Goal: Contribute content

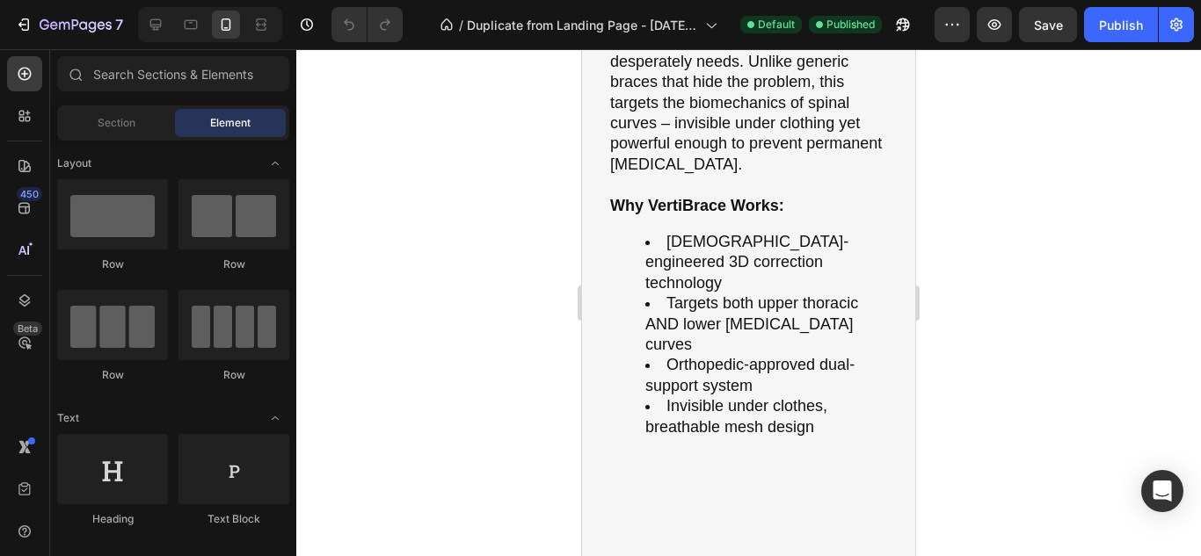
scroll to position [2771, 0]
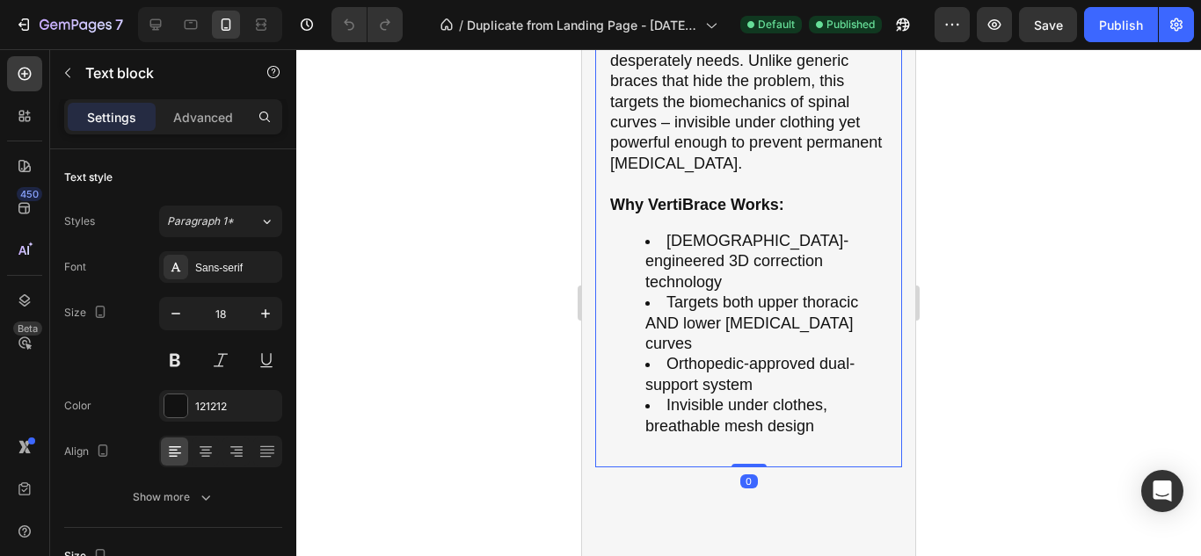
click at [652, 174] on p "[MEDICAL_DATA] progression doesn’t pause for convenience. Every month you delay…" at bounding box center [748, 19] width 277 height 309
click at [206, 123] on p "Advanced" at bounding box center [203, 117] width 60 height 18
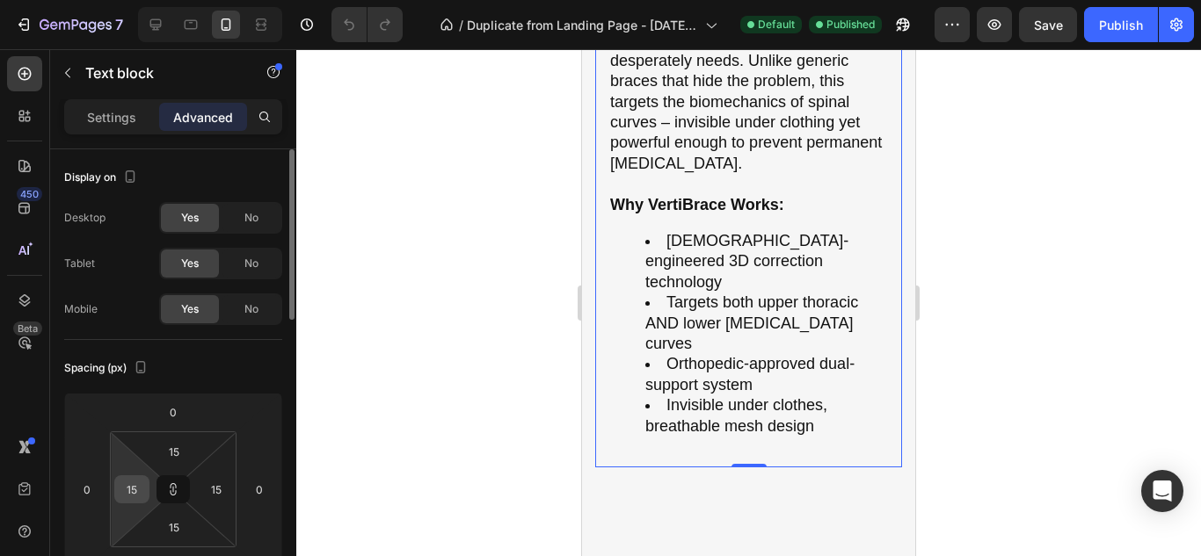
click at [147, 485] on div "15" at bounding box center [131, 490] width 35 height 28
click at [137, 494] on input "15" at bounding box center [132, 489] width 26 height 26
type input "0"
click at [220, 497] on input "15" at bounding box center [216, 489] width 26 height 26
type input "0"
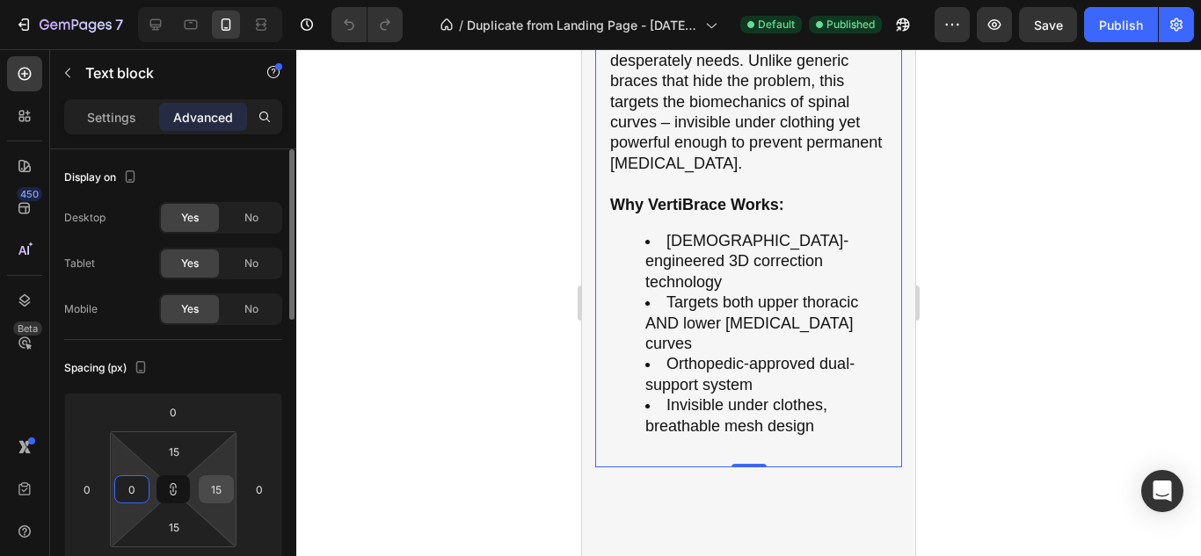
type input "0"
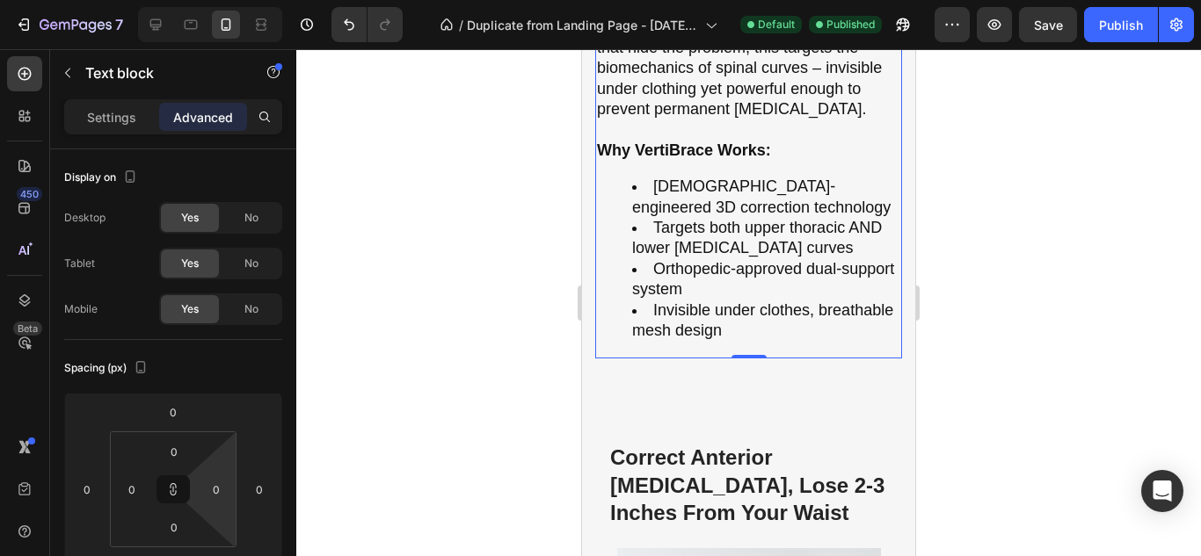
click at [346, 482] on div at bounding box center [748, 302] width 905 height 507
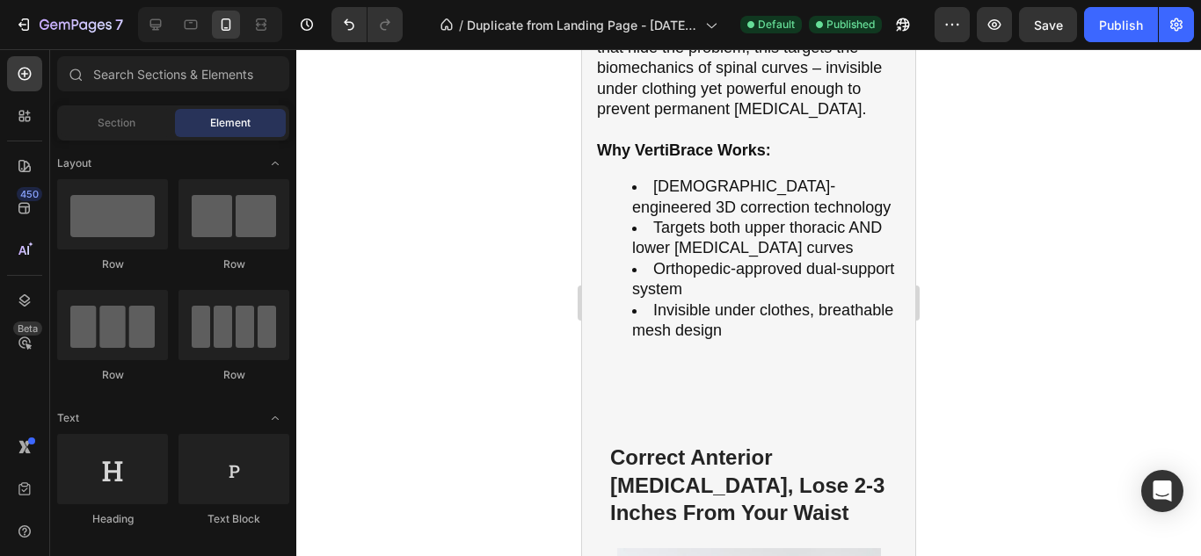
click at [424, 441] on div at bounding box center [748, 302] width 905 height 507
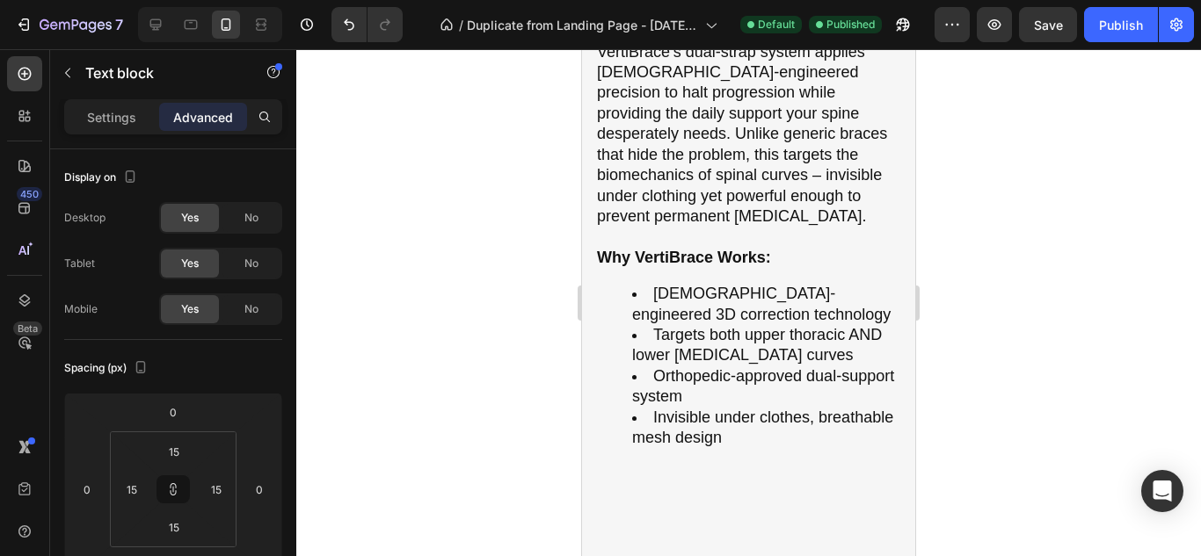
scroll to position [2663, 0]
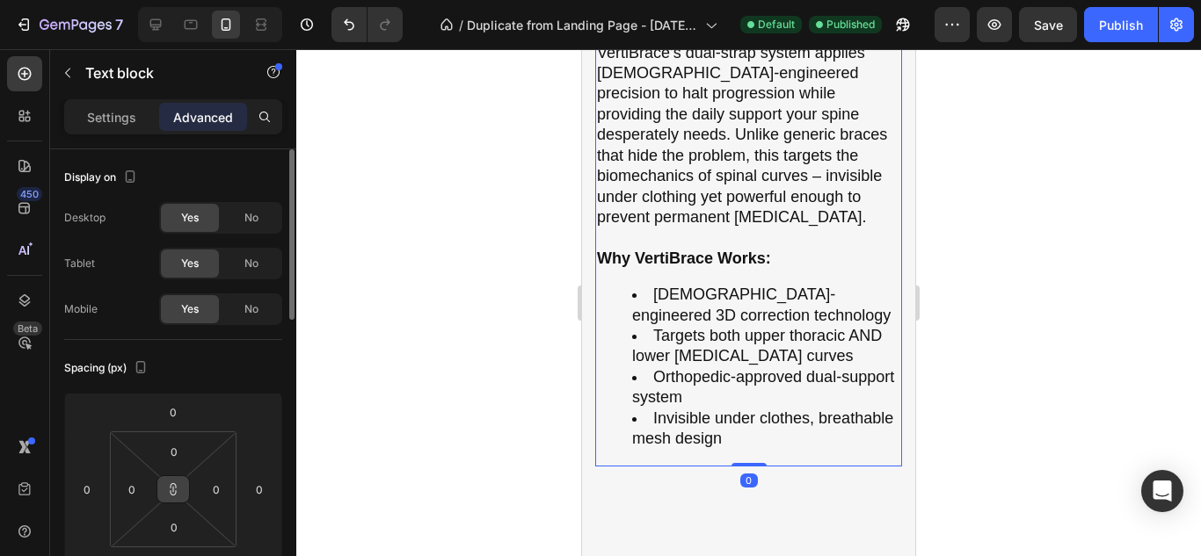
click at [174, 485] on icon at bounding box center [173, 490] width 14 height 14
click at [127, 490] on input "0" at bounding box center [132, 489] width 26 height 26
type input "15"
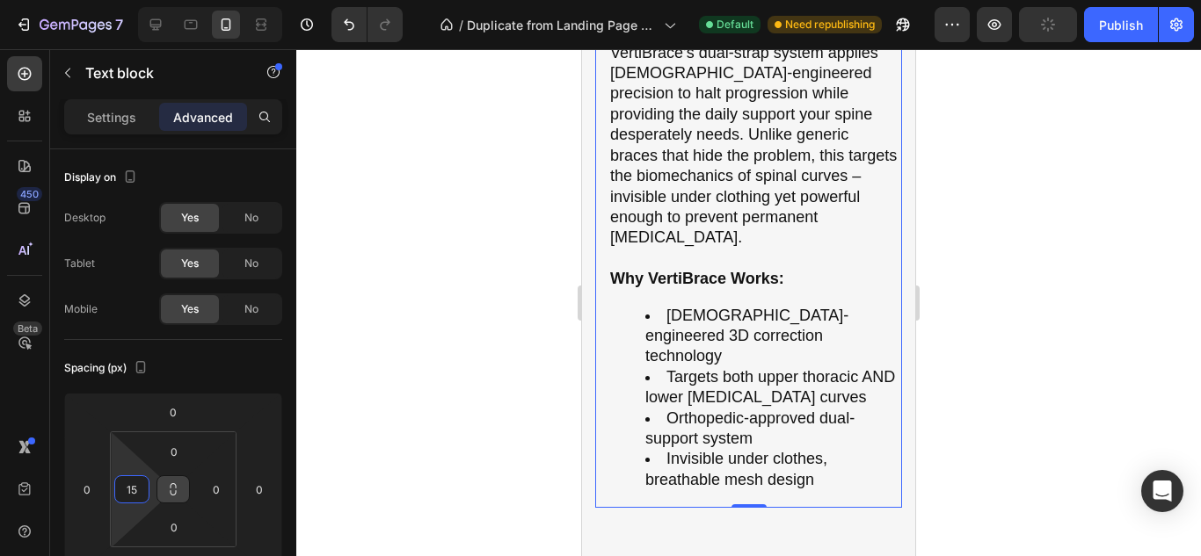
click at [307, 360] on div at bounding box center [748, 302] width 905 height 507
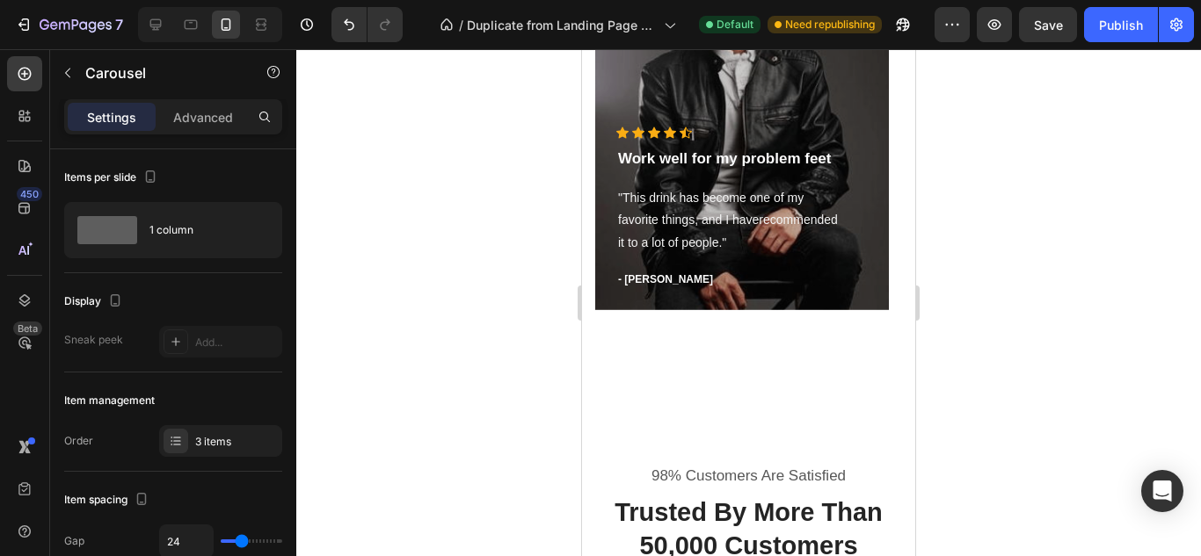
scroll to position [10723, 0]
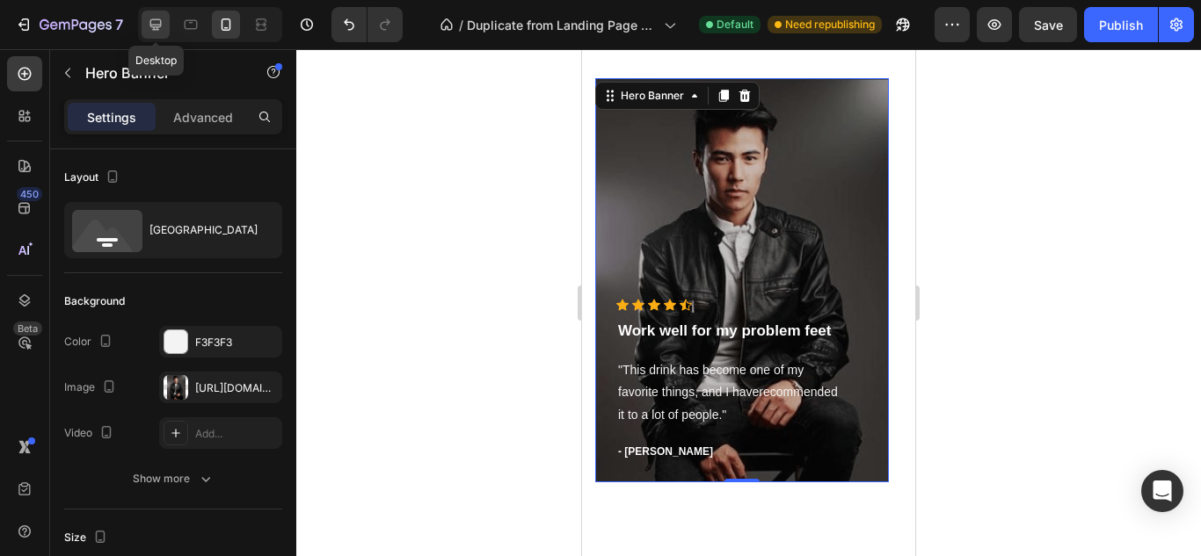
click at [154, 26] on icon at bounding box center [155, 24] width 11 height 11
type input "494"
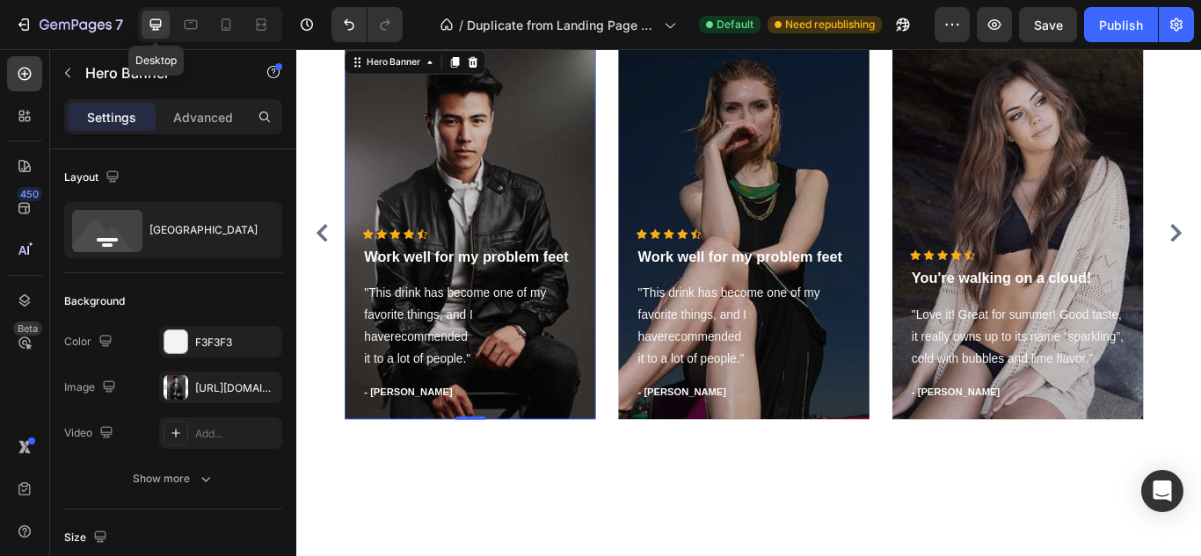
scroll to position [10656, 0]
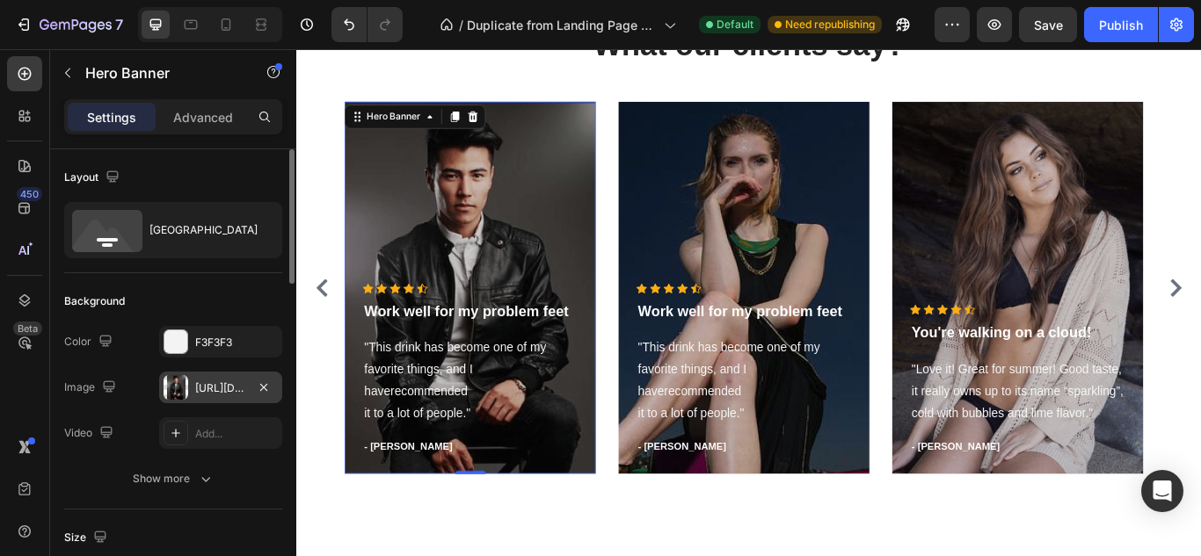
click at [248, 389] on div "[URL][DOMAIN_NAME]" at bounding box center [220, 388] width 123 height 32
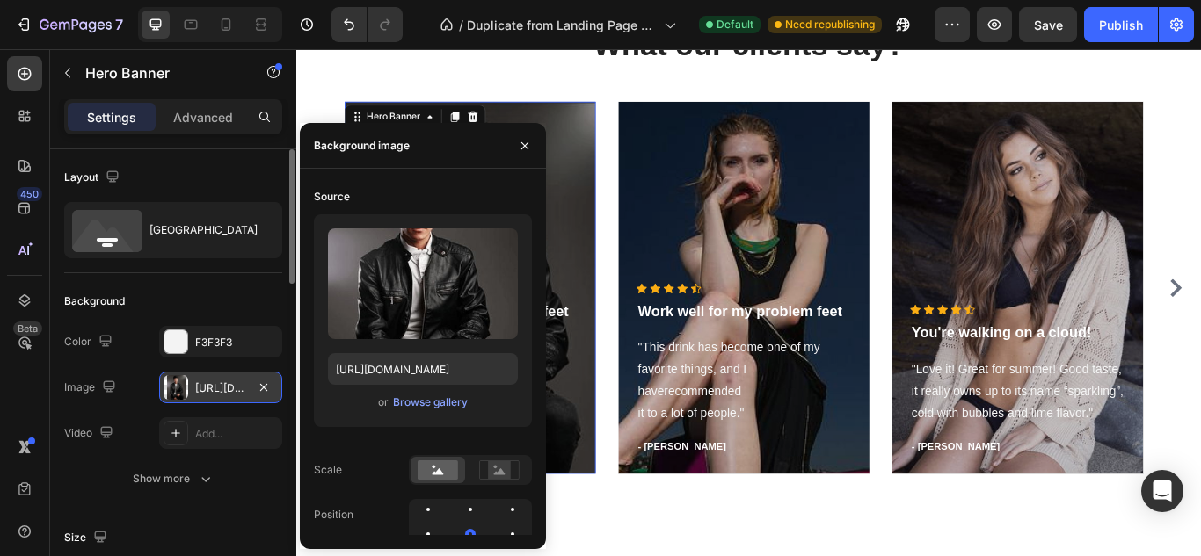
click at [242, 389] on div "[URL][DOMAIN_NAME]" at bounding box center [220, 389] width 51 height 16
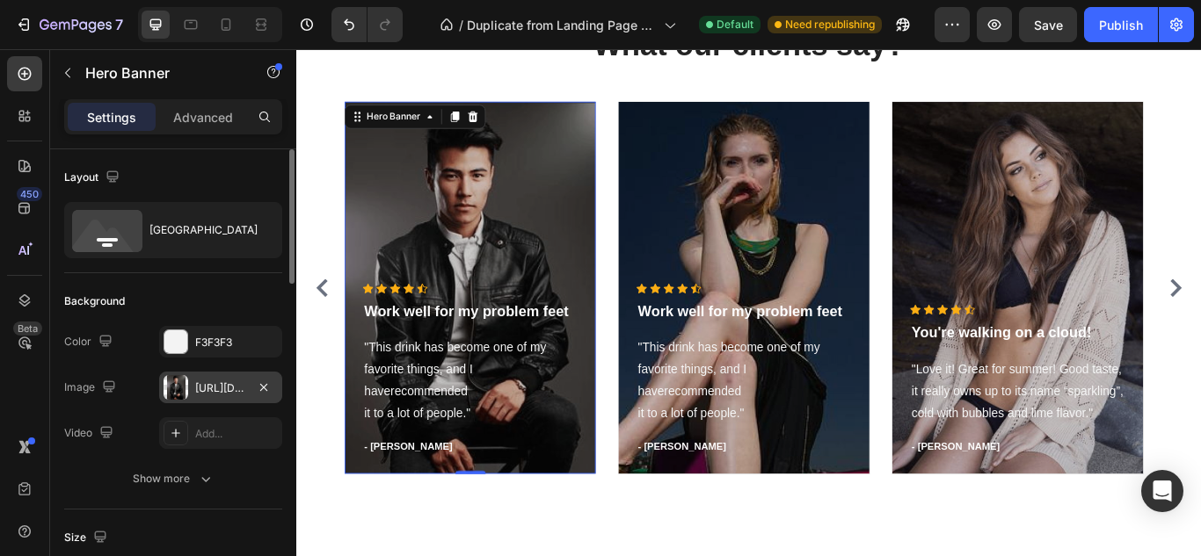
click at [242, 389] on div "[URL][DOMAIN_NAME]" at bounding box center [220, 389] width 51 height 16
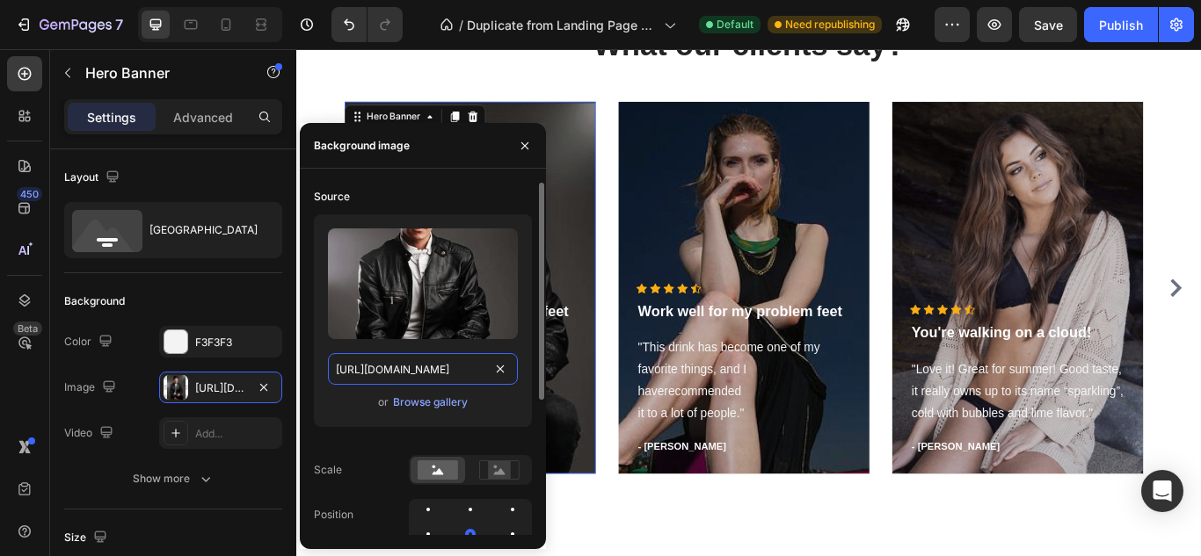
click at [373, 363] on input "[URL][DOMAIN_NAME]" at bounding box center [423, 369] width 190 height 32
paste input "[DOMAIN_NAME][URL]"
type input "[URL][DOMAIN_NAME]"
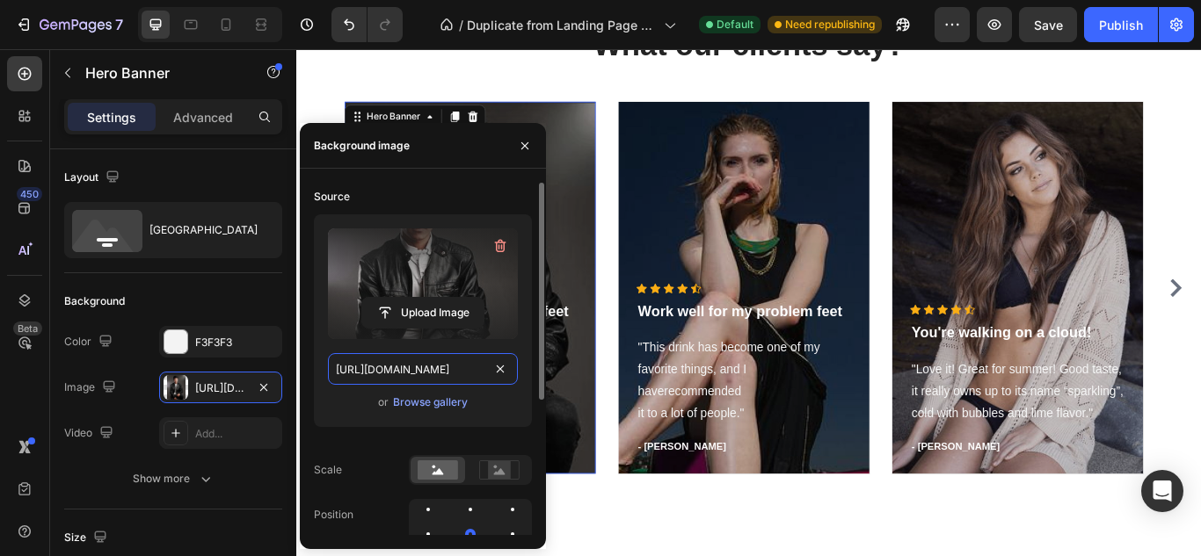
scroll to position [0, 139]
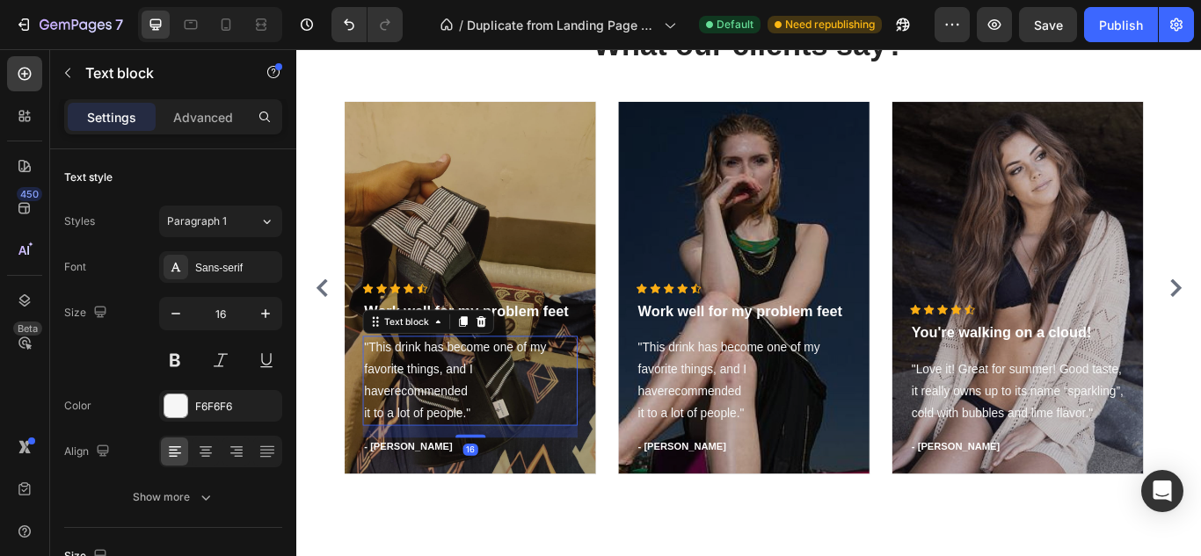
click at [451, 418] on p ""This drink has become one of my favorite things, and I haverecommended it to a…" at bounding box center [498, 436] width 247 height 101
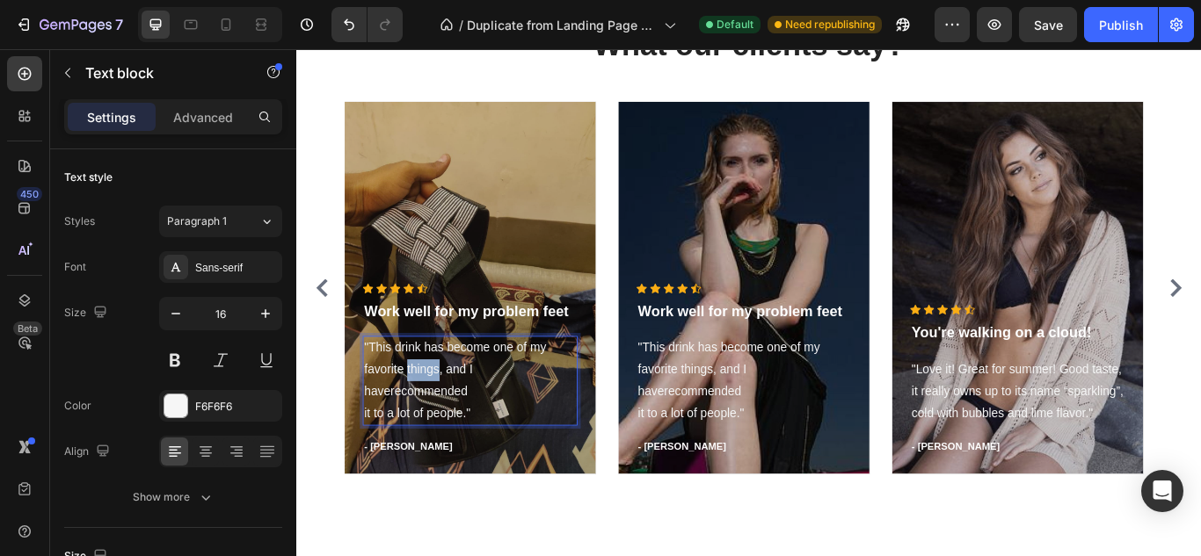
click at [451, 418] on p ""This drink has become one of my favorite things, and I haverecommended it to a…" at bounding box center [498, 436] width 247 height 101
click at [426, 467] on p ""This drink has become one of my favorite things, and I haverecommended it to a…" at bounding box center [498, 436] width 247 height 101
click at [373, 396] on div ""This drink has become one of my favorite things, and I haverecommended it to a…" at bounding box center [498, 436] width 251 height 105
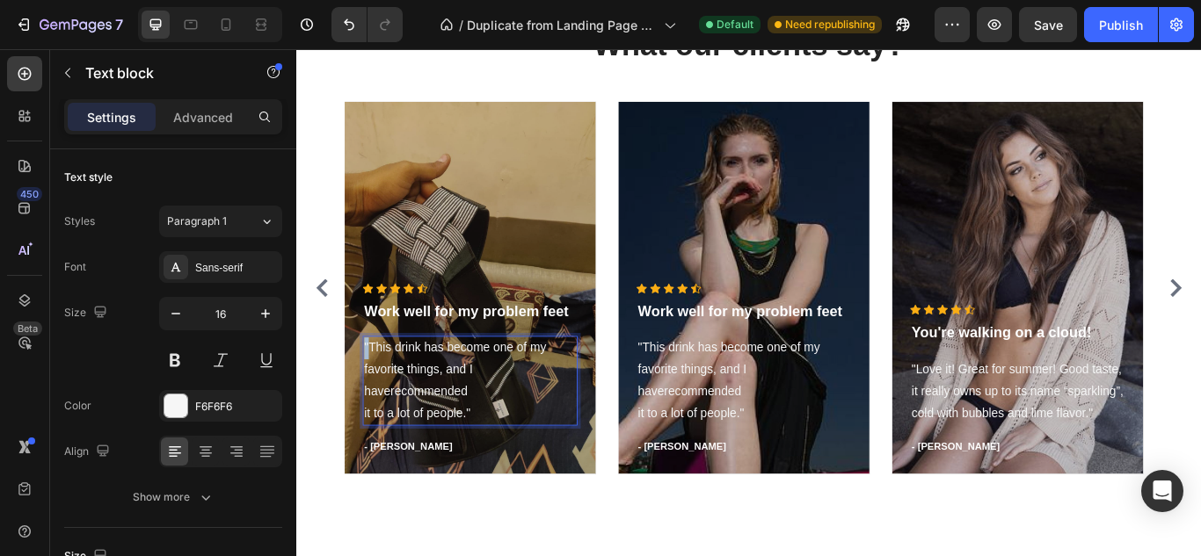
click at [373, 396] on div ""This drink has become one of my favorite things, and I haverecommended it to a…" at bounding box center [498, 436] width 251 height 105
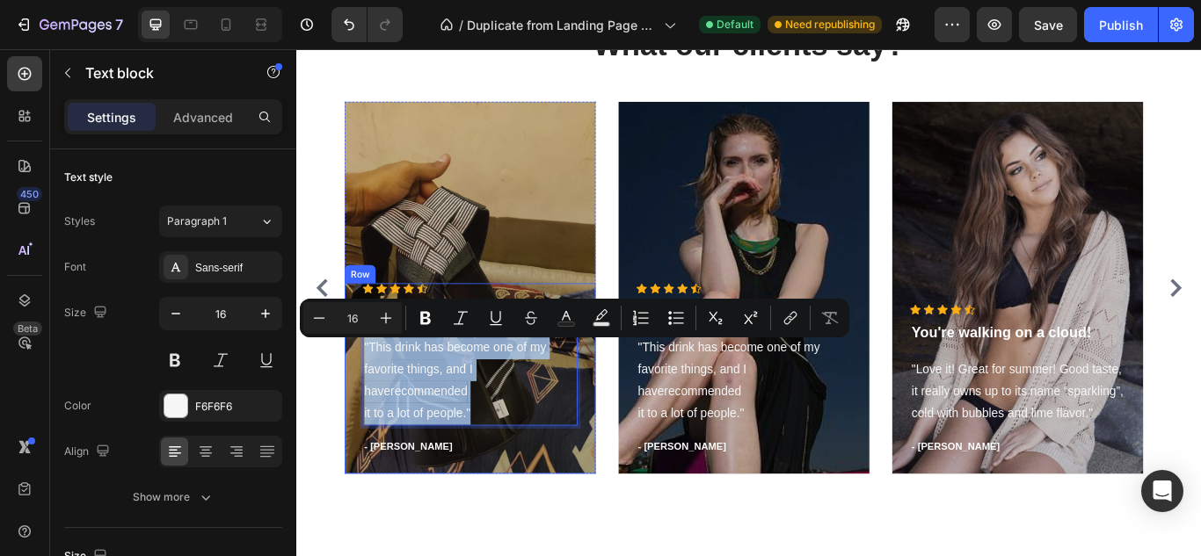
drag, startPoint x: 372, startPoint y: 396, endPoint x: 460, endPoint y: 520, distance: 152.7
click at [460, 520] on div "Icon Icon Icon Icon Icon Icon List Hoz Work well for my problem feet Text block…" at bounding box center [498, 423] width 251 height 201
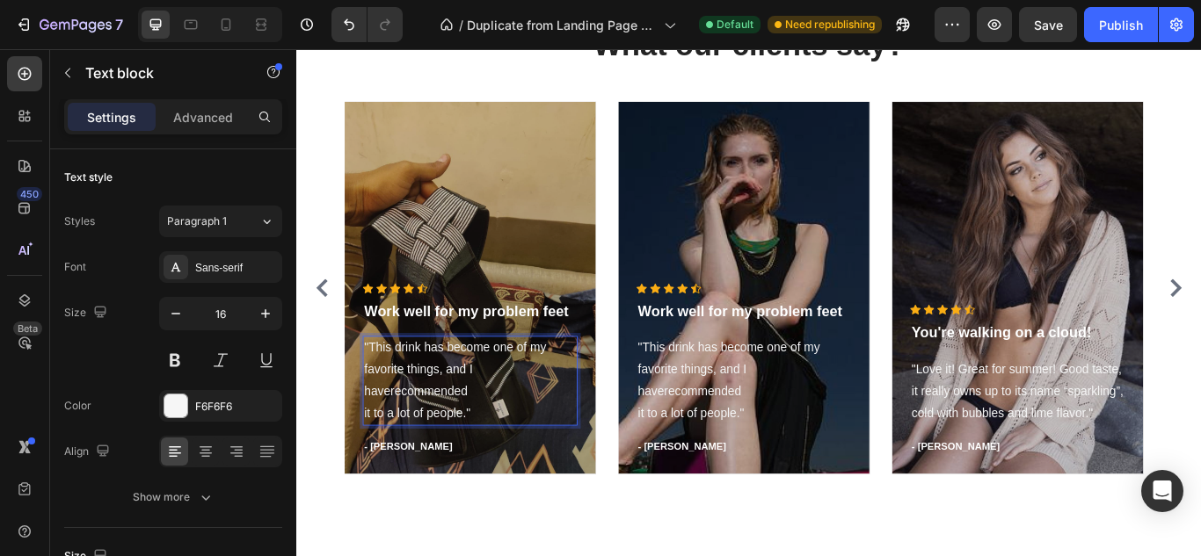
scroll to position [10681, 0]
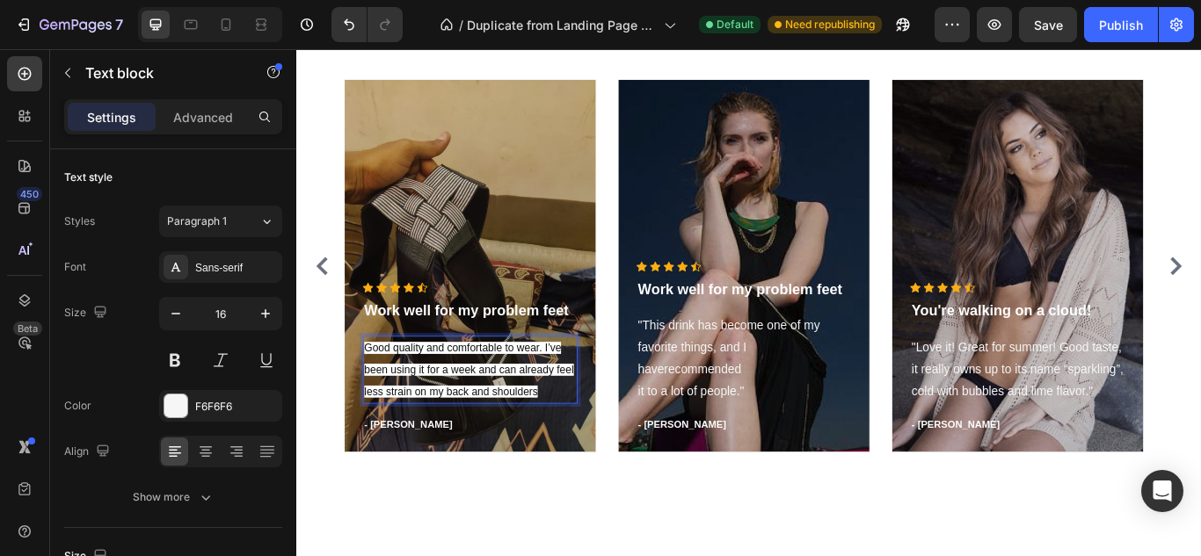
click at [402, 418] on span "Good quality and comfortable to wear. I’ve been using it for a week and can alr…" at bounding box center [497, 423] width 244 height 65
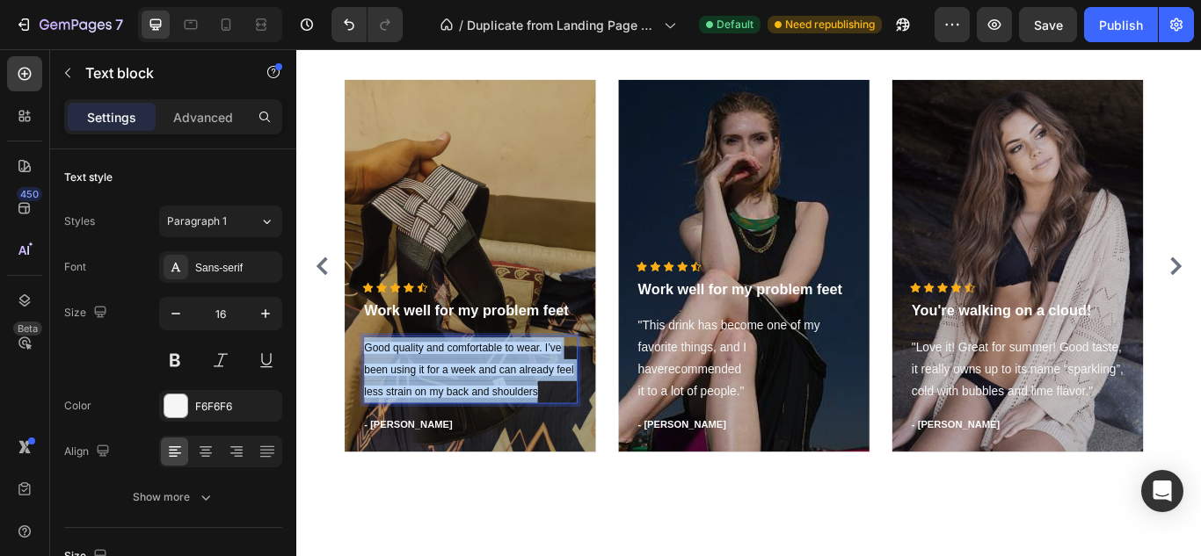
click at [402, 418] on span "Good quality and comfortable to wear. I’ve been using it for a week and can alr…" at bounding box center [497, 423] width 244 height 65
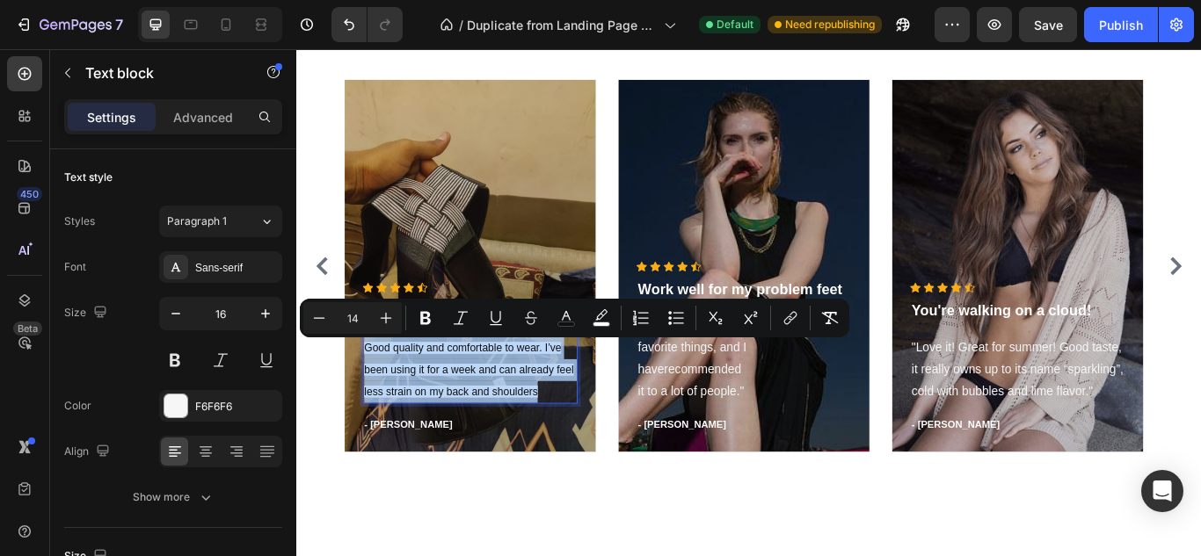
click at [402, 418] on span "Good quality and comfortable to wear. I’ve been using it for a week and can alr…" at bounding box center [497, 423] width 244 height 65
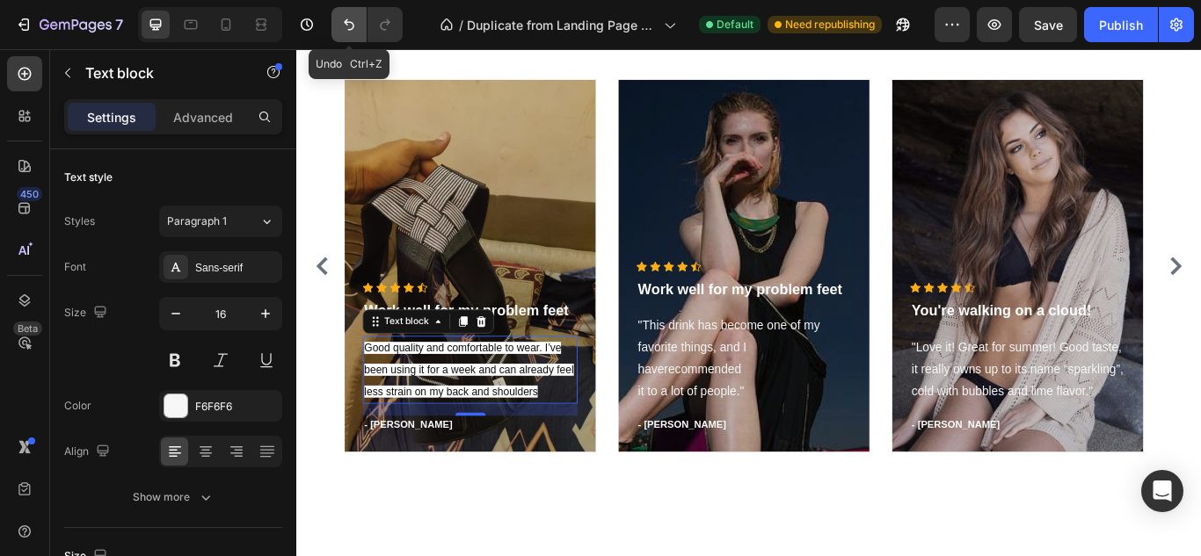
click at [347, 8] on button "Undo/Redo" at bounding box center [348, 24] width 35 height 35
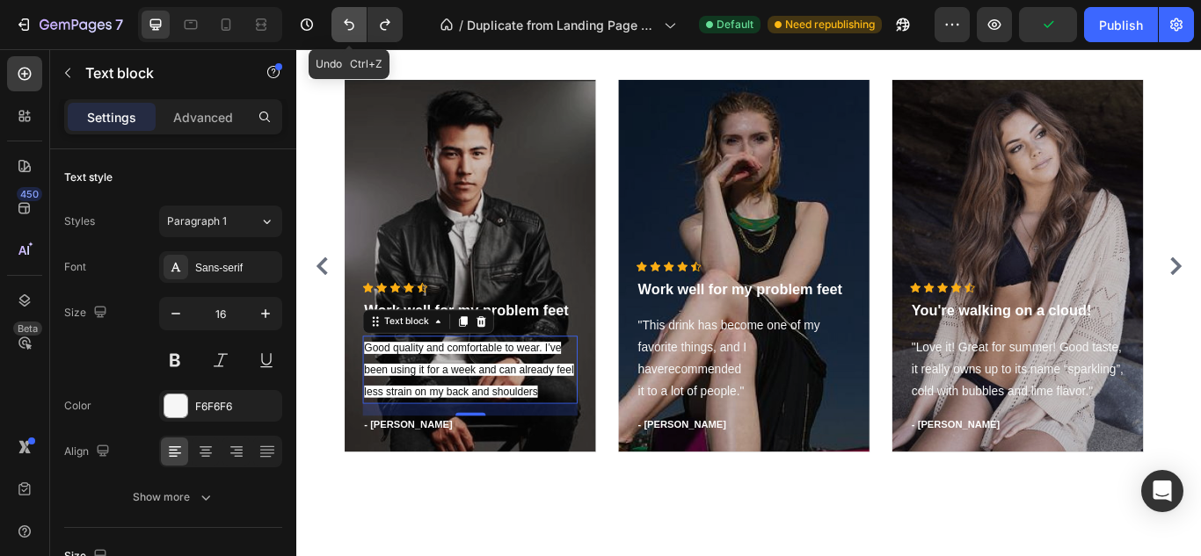
click at [347, 8] on button "Undo/Redo" at bounding box center [348, 24] width 35 height 35
drag, startPoint x: 642, startPoint y: 80, endPoint x: 424, endPoint y: 434, distance: 416.0
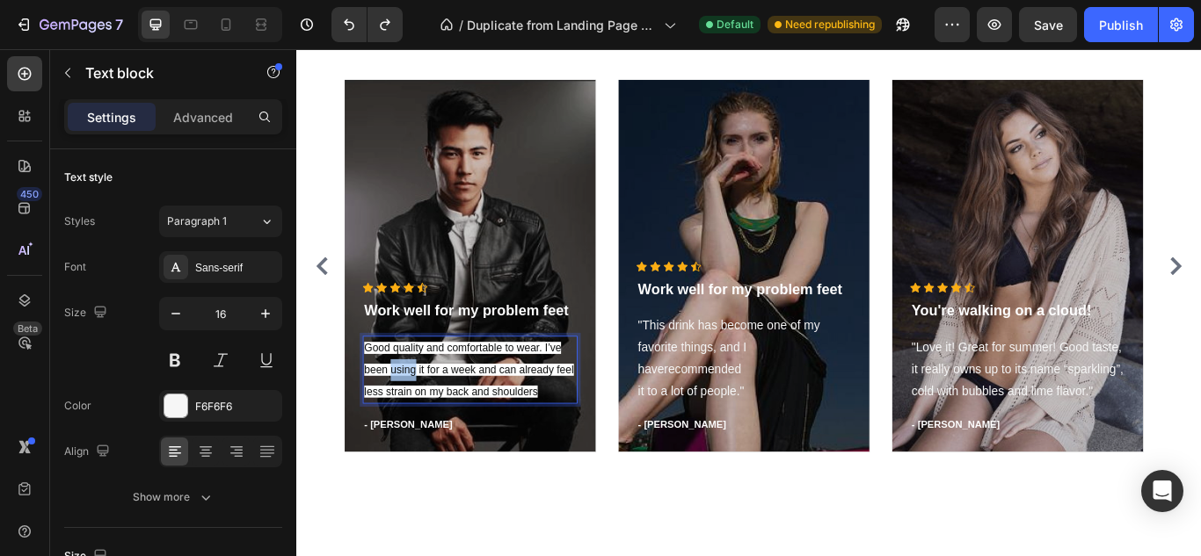
click at [424, 434] on p "Good quality and comfortable to wear. I’ve been using it for a week and can alr…" at bounding box center [498, 424] width 247 height 76
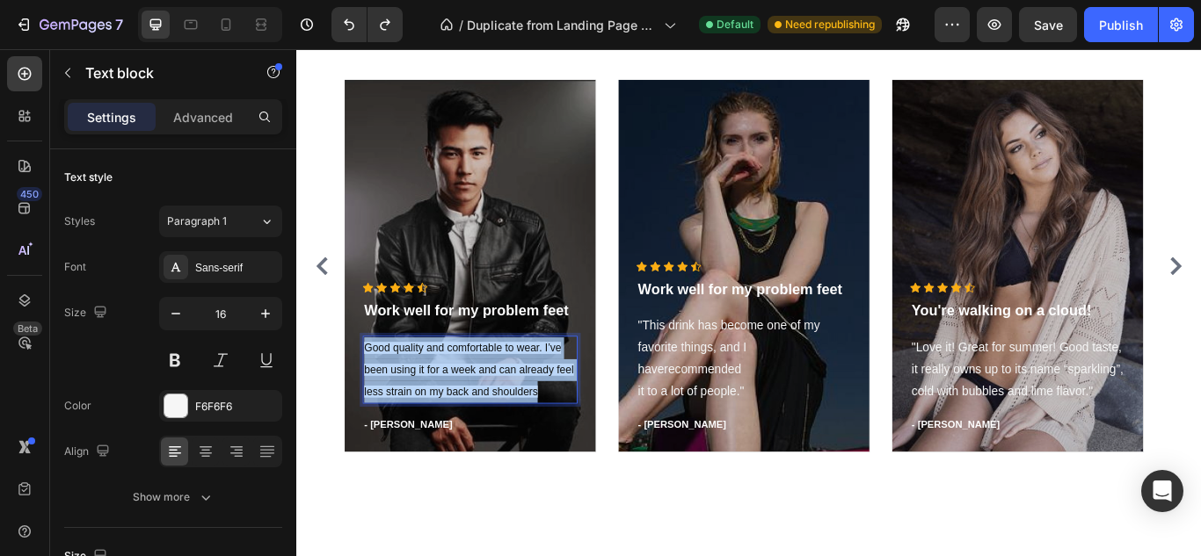
click at [424, 434] on p "Good quality and comfortable to wear. I’ve been using it for a week and can alr…" at bounding box center [498, 424] width 247 height 76
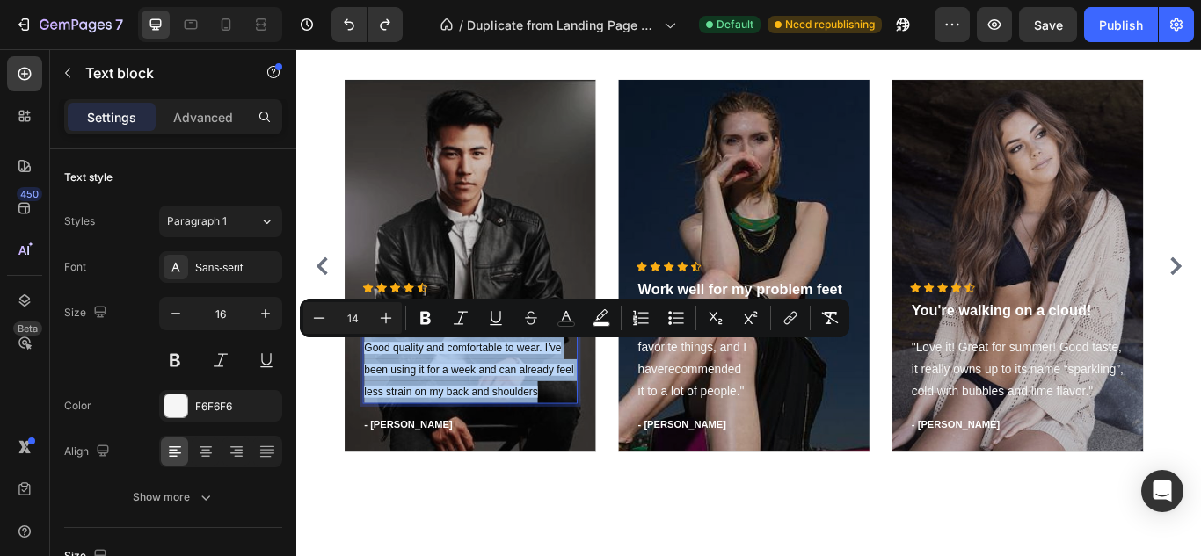
click at [424, 434] on p "Good quality and comfortable to wear. I’ve been using it for a week and can alr…" at bounding box center [498, 424] width 247 height 76
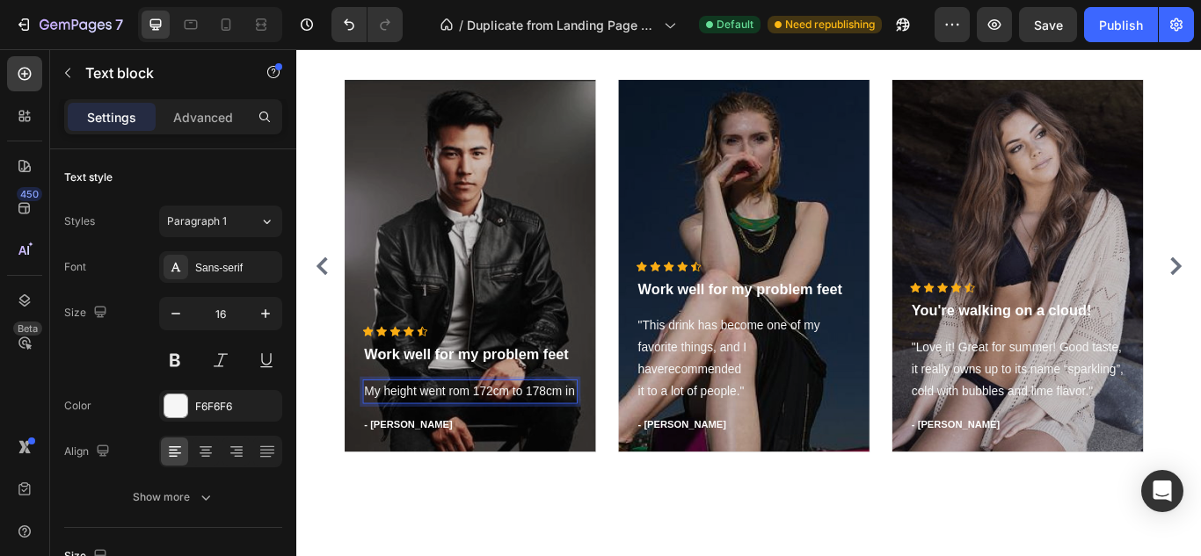
scroll to position [10656, 0]
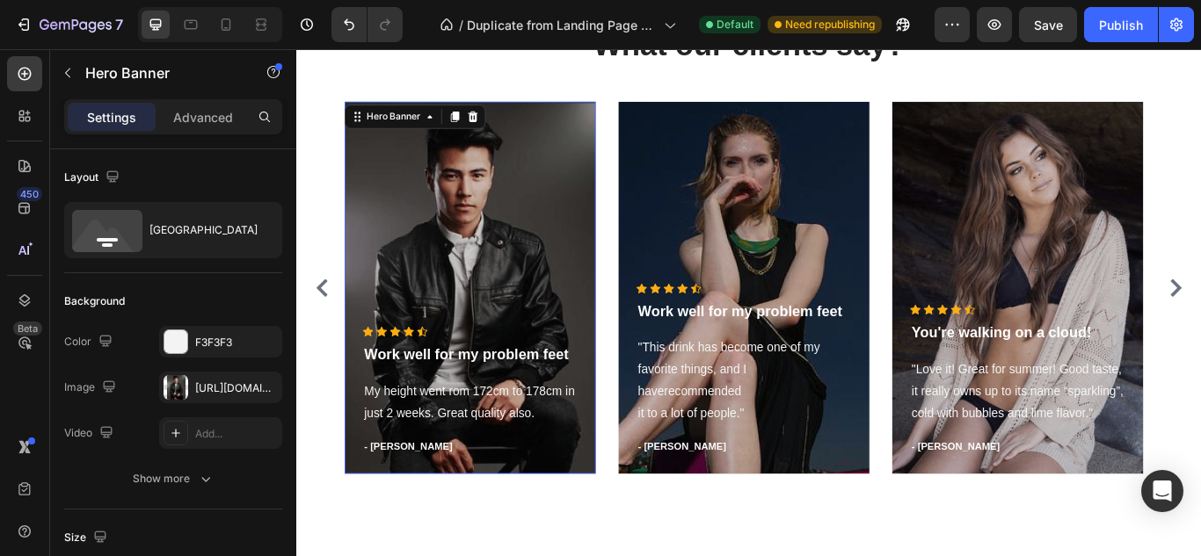
click at [571, 303] on div "Overlay" at bounding box center [498, 328] width 293 height 434
click at [207, 381] on div "[URL][DOMAIN_NAME]" at bounding box center [220, 389] width 51 height 16
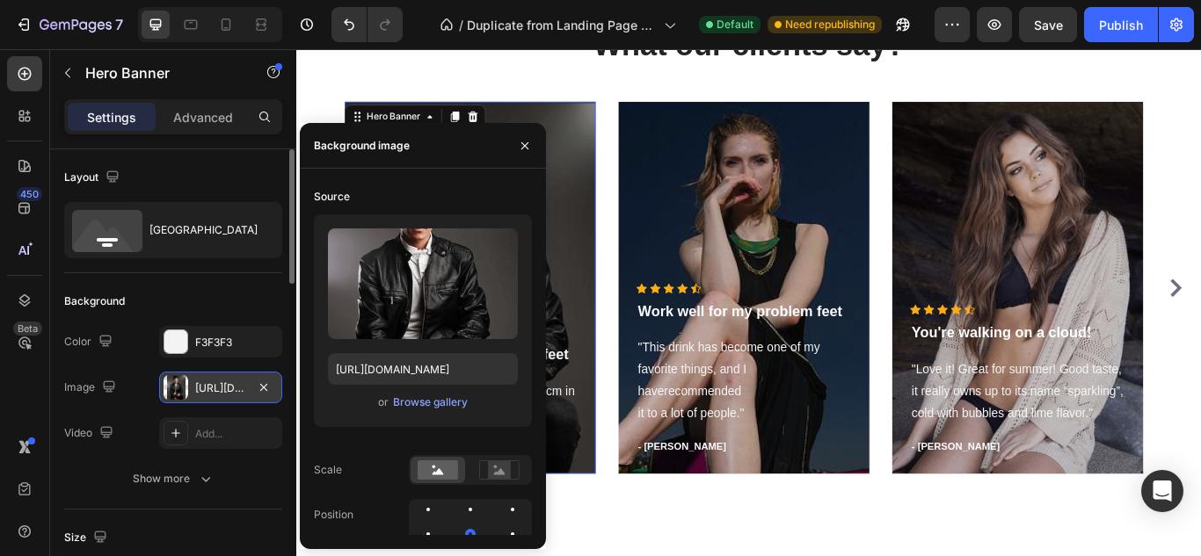
click at [207, 381] on div "[URL][DOMAIN_NAME]" at bounding box center [220, 389] width 51 height 16
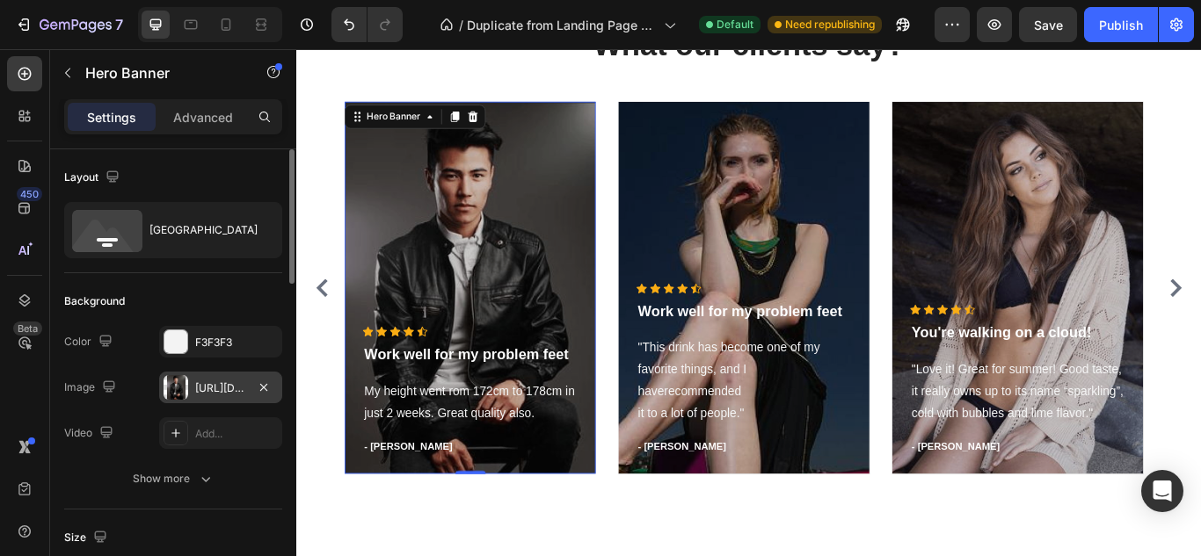
click at [207, 381] on div "[URL][DOMAIN_NAME]" at bounding box center [220, 389] width 51 height 16
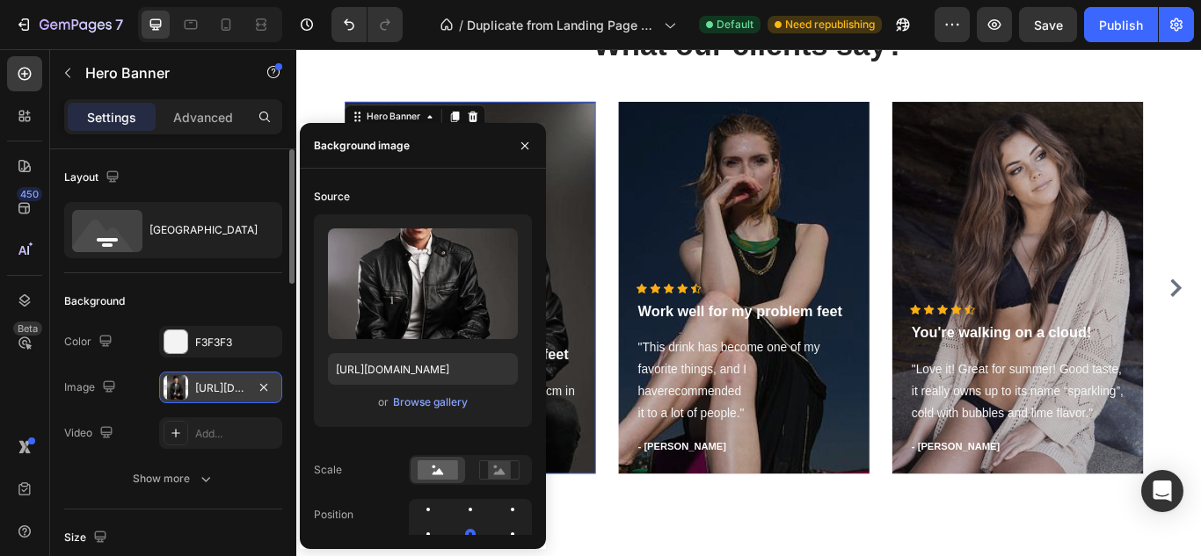
click at [207, 381] on div "[URL][DOMAIN_NAME]" at bounding box center [220, 389] width 51 height 16
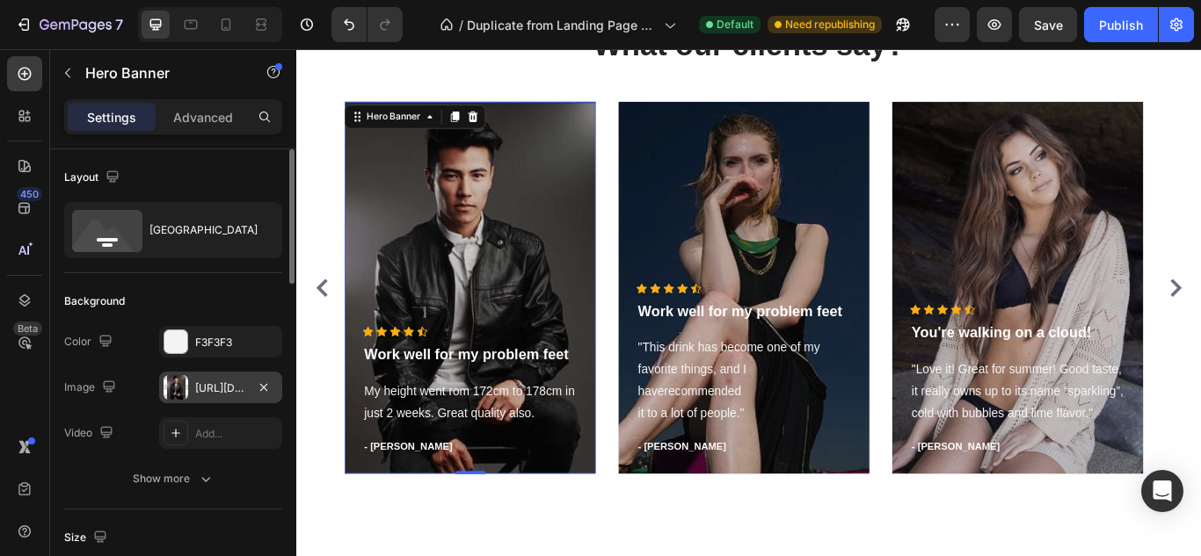
click at [226, 388] on div "[URL][DOMAIN_NAME]" at bounding box center [220, 389] width 51 height 16
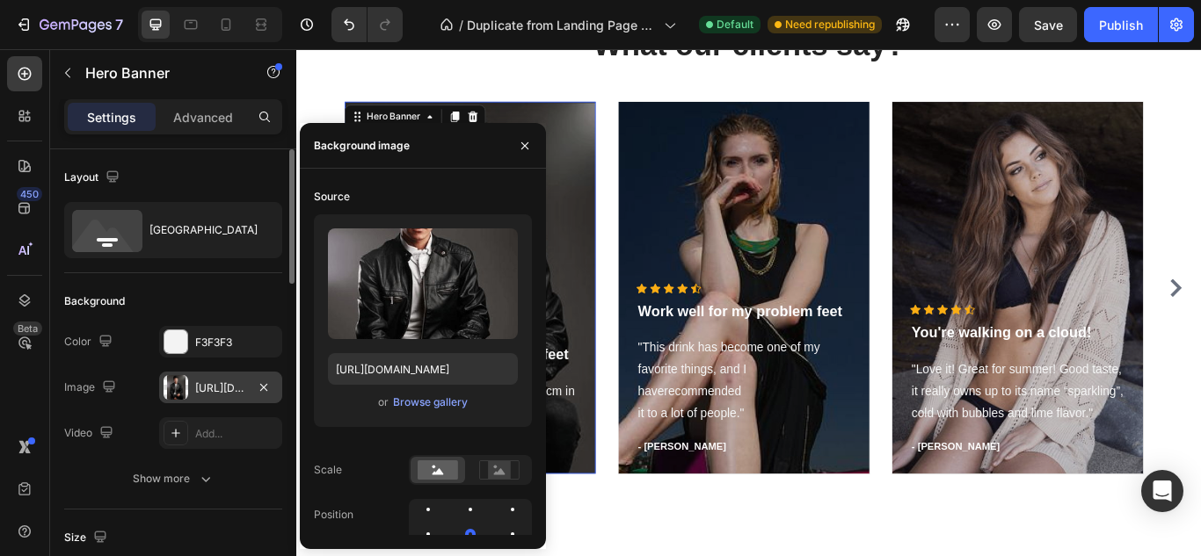
click at [226, 388] on div "[URL][DOMAIN_NAME]" at bounding box center [220, 389] width 51 height 16
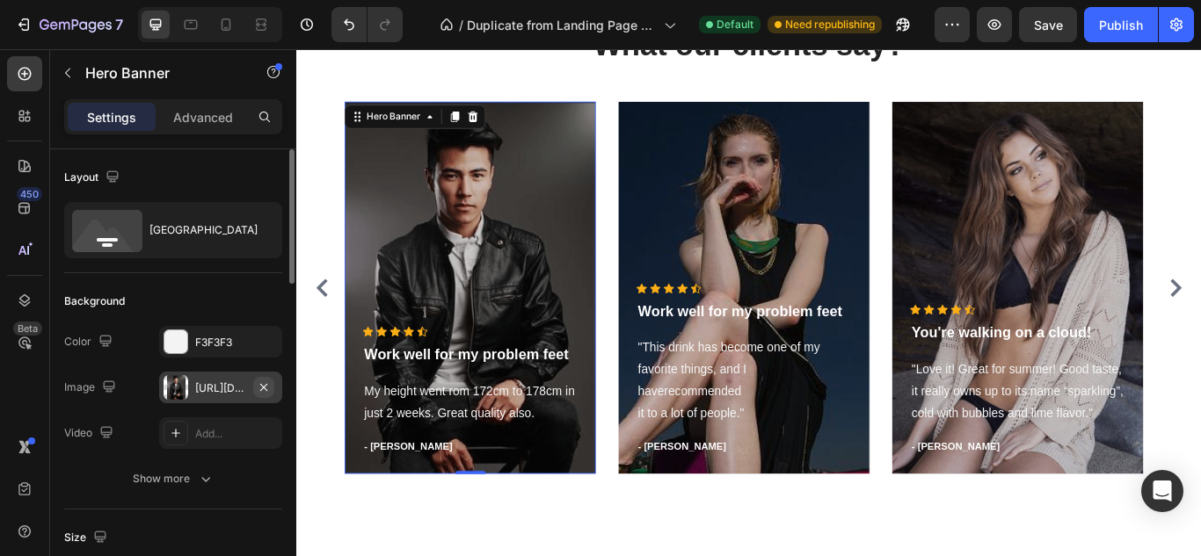
click at [265, 383] on icon "button" at bounding box center [264, 388] width 14 height 14
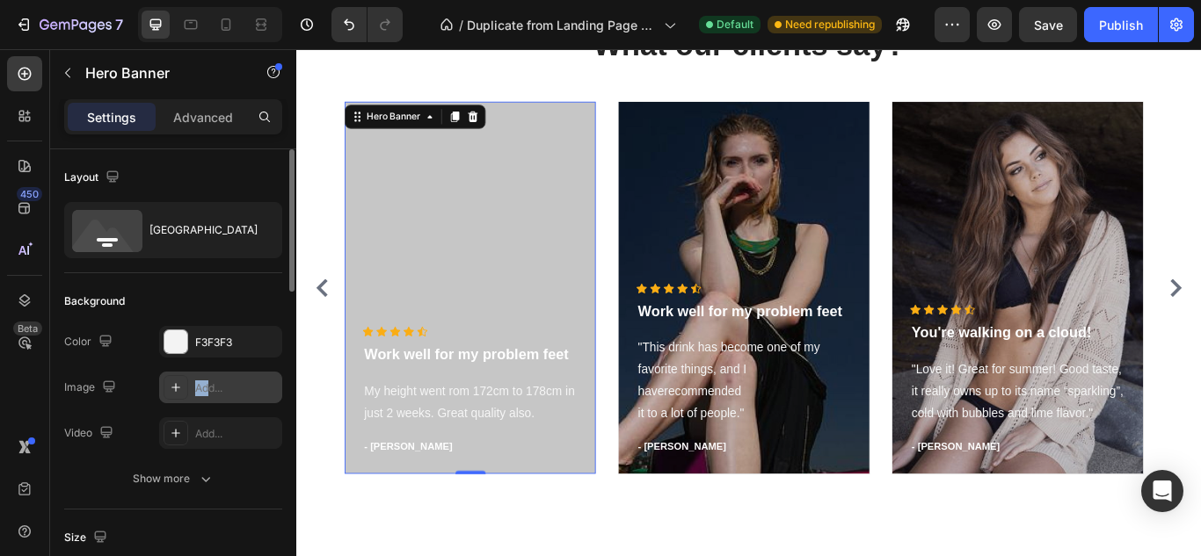
drag, startPoint x: 208, startPoint y: 382, endPoint x: 165, endPoint y: 381, distance: 43.1
click at [165, 381] on div "Add..." at bounding box center [220, 388] width 123 height 32
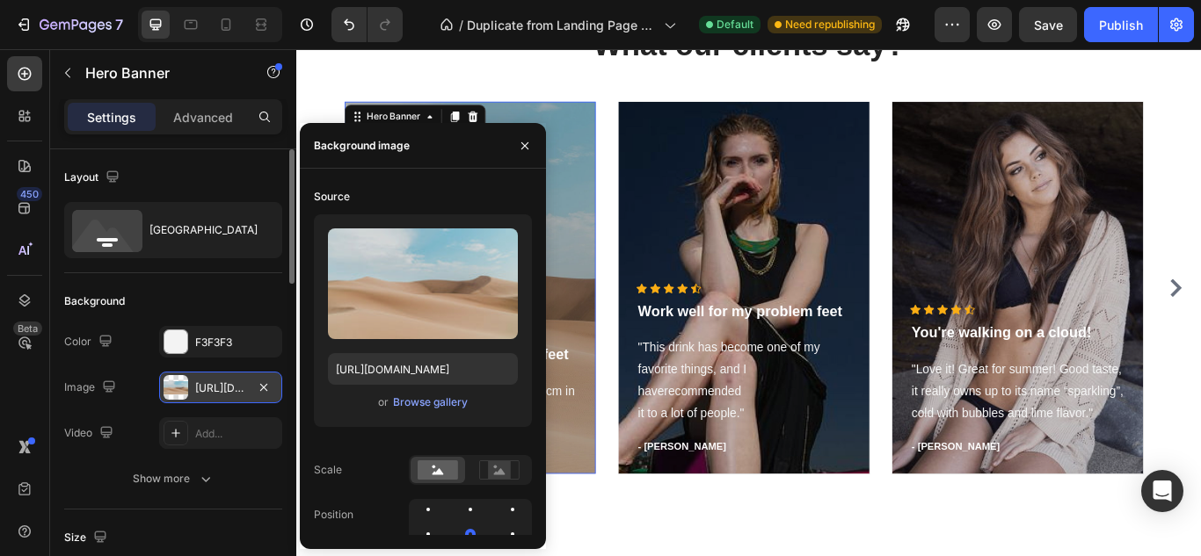
click at [165, 381] on div at bounding box center [176, 387] width 25 height 25
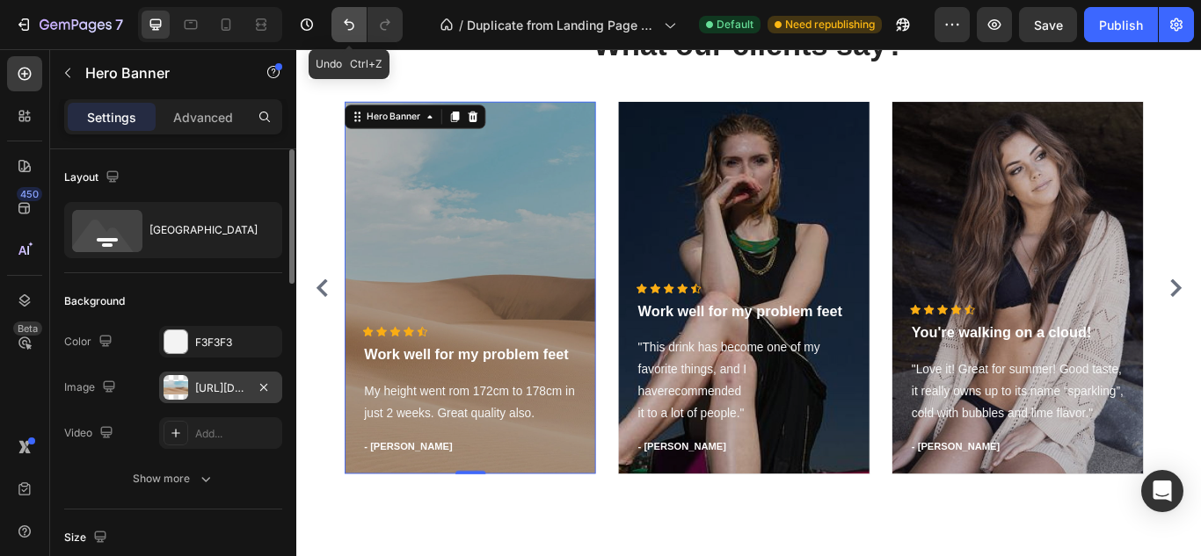
click at [338, 24] on button "Undo/Redo" at bounding box center [348, 24] width 35 height 35
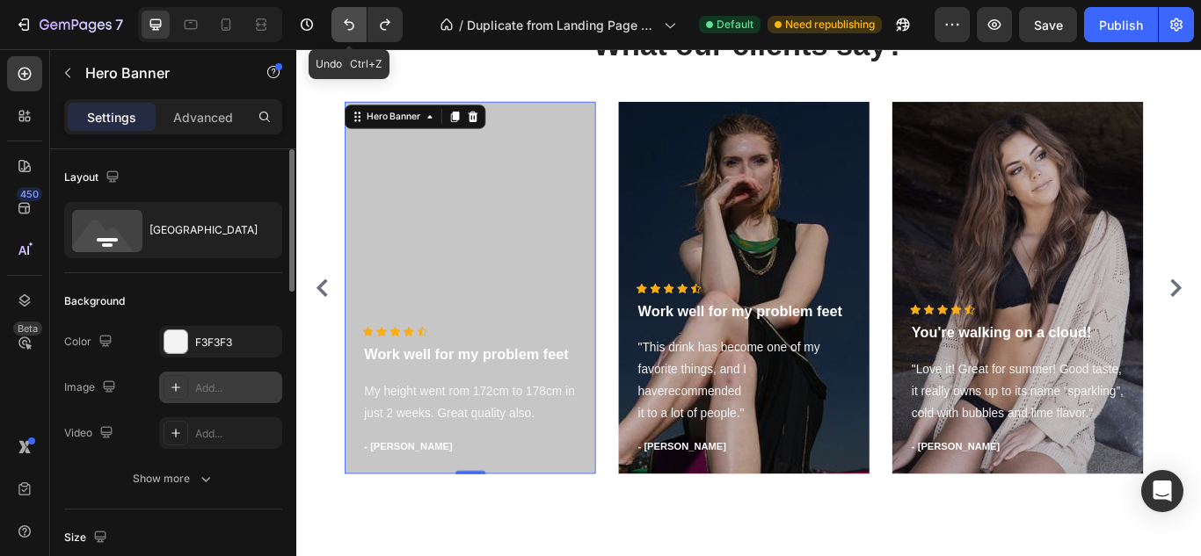
click at [338, 24] on button "Undo/Redo" at bounding box center [348, 24] width 35 height 35
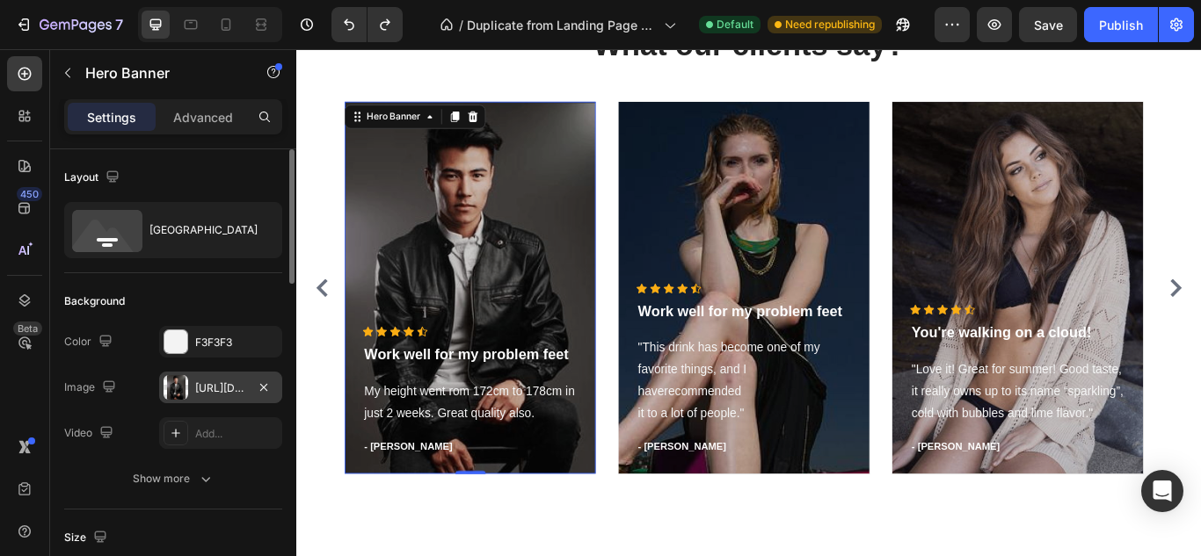
click at [222, 389] on div "[URL][DOMAIN_NAME]" at bounding box center [220, 389] width 51 height 16
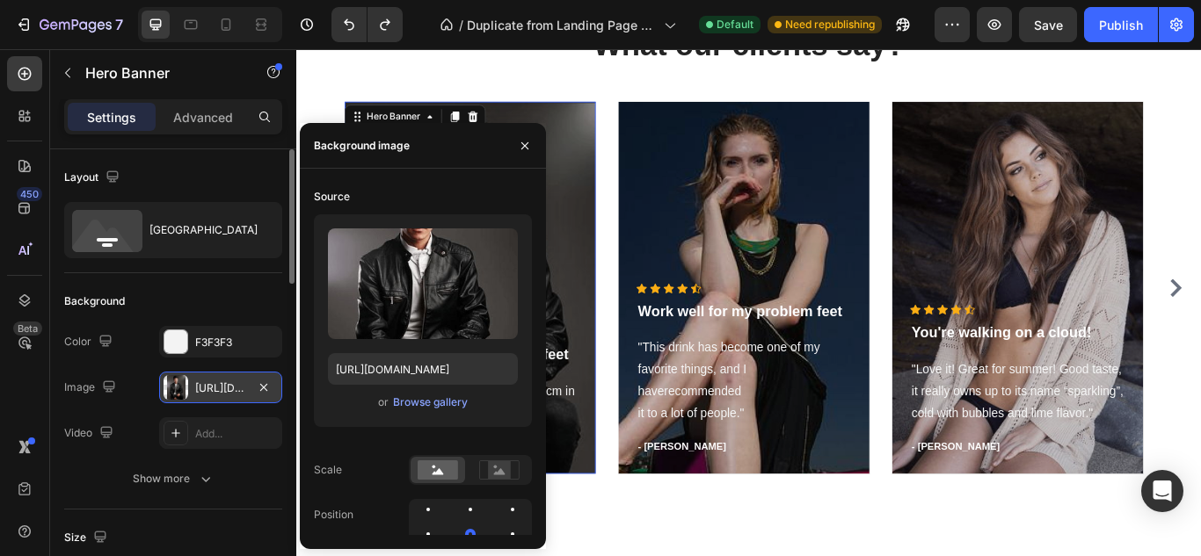
click at [204, 382] on div "[URL][DOMAIN_NAME]" at bounding box center [220, 389] width 51 height 16
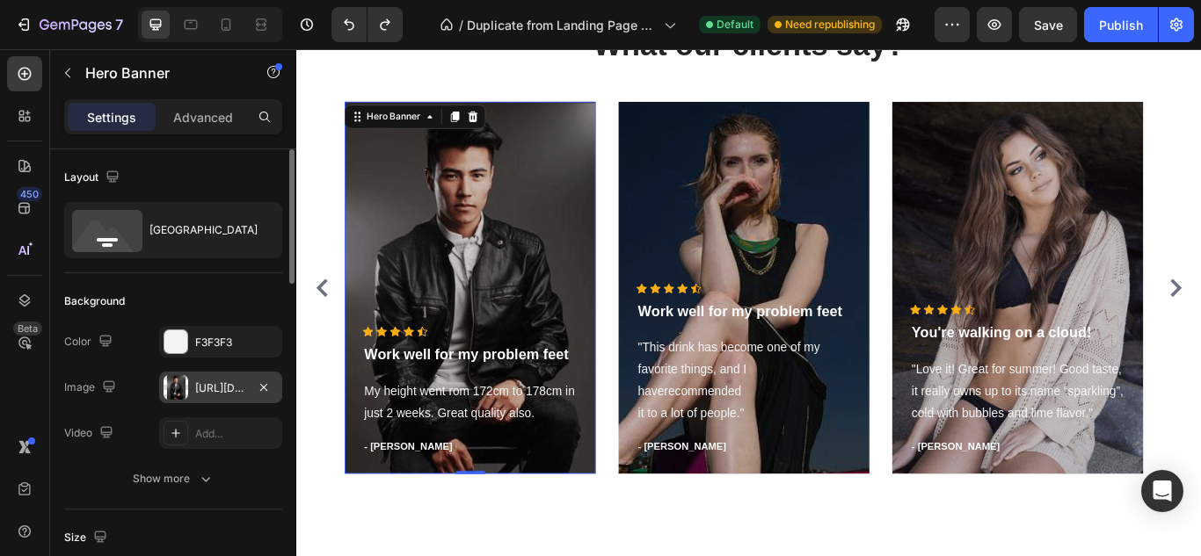
click at [204, 382] on div "[URL][DOMAIN_NAME]" at bounding box center [220, 389] width 51 height 16
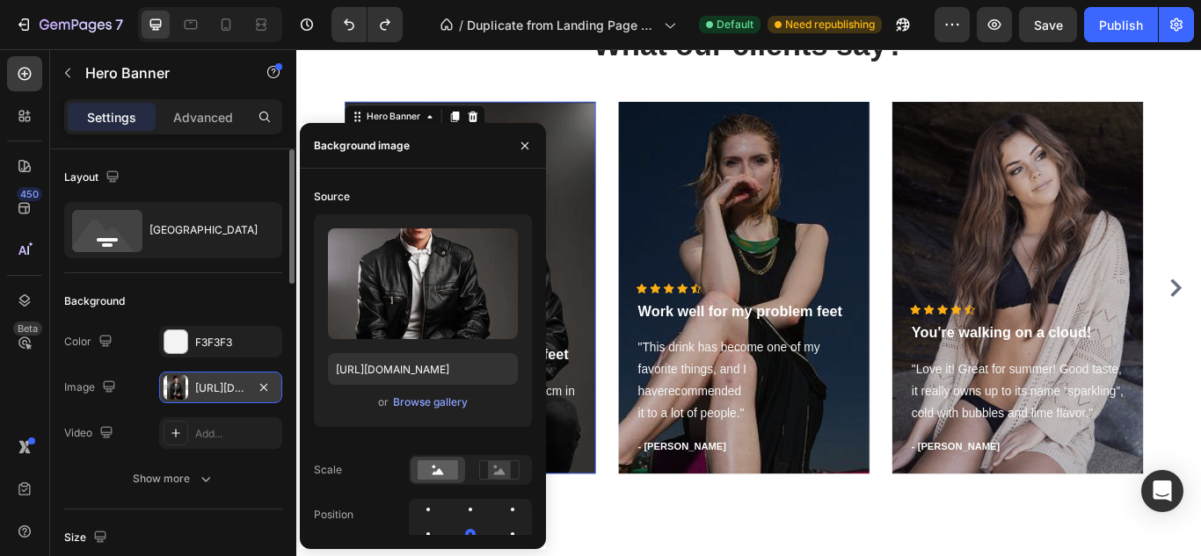
click at [204, 382] on div "[URL][DOMAIN_NAME]" at bounding box center [220, 389] width 51 height 16
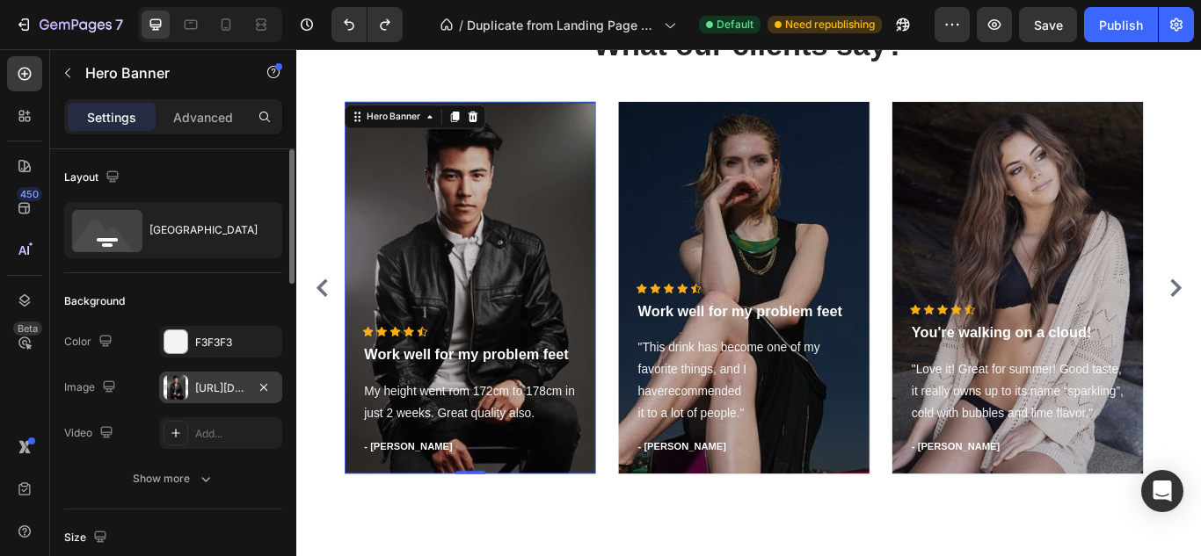
click at [204, 382] on div "[URL][DOMAIN_NAME]" at bounding box center [220, 389] width 51 height 16
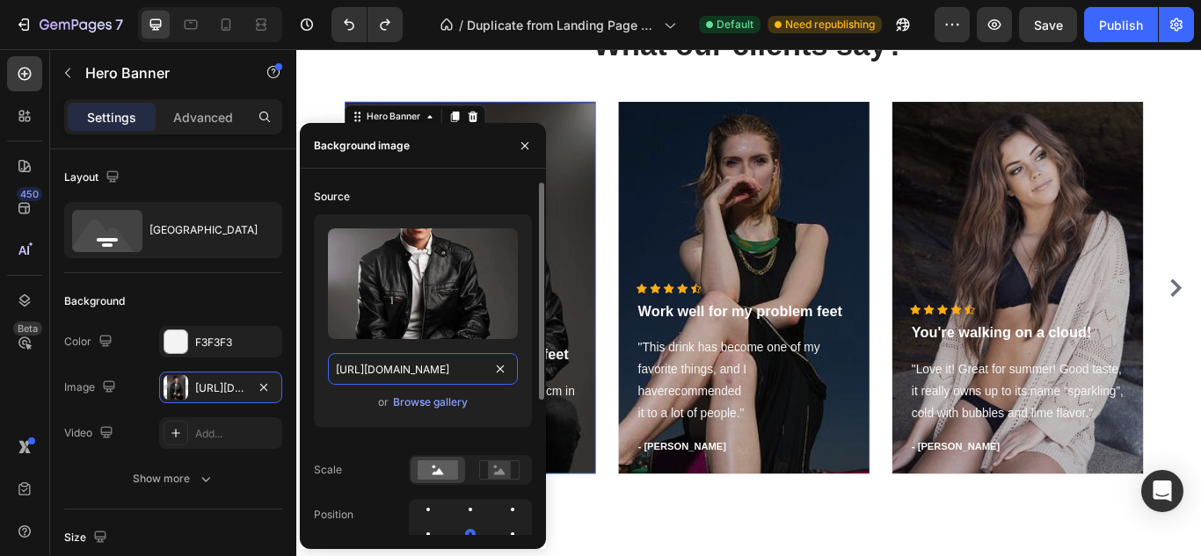
click at [372, 367] on input "[URL][DOMAIN_NAME]" at bounding box center [423, 369] width 190 height 32
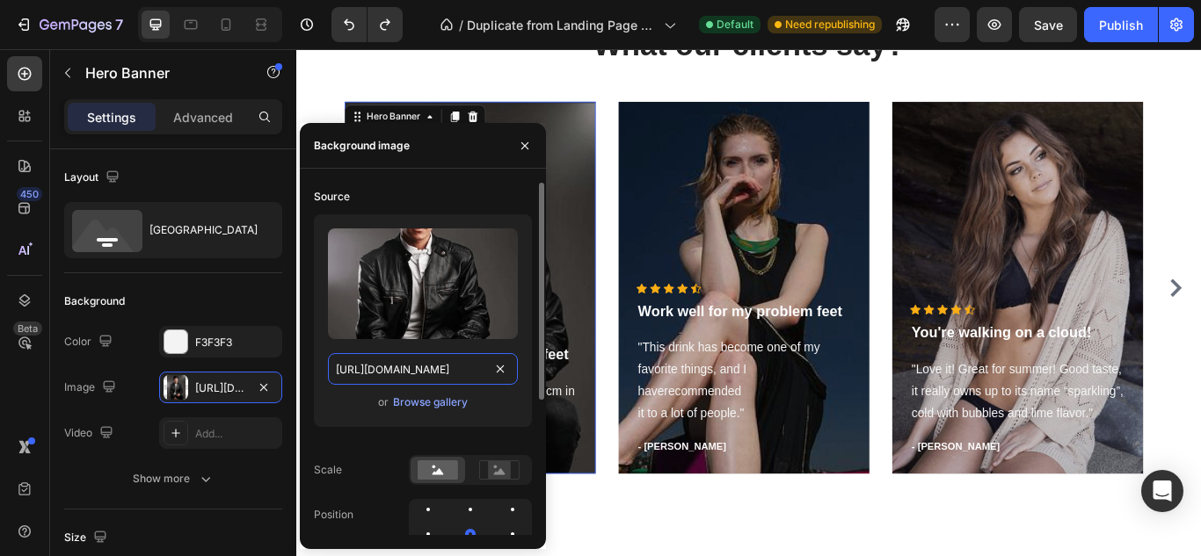
click at [372, 367] on input "[URL][DOMAIN_NAME]" at bounding box center [423, 369] width 190 height 32
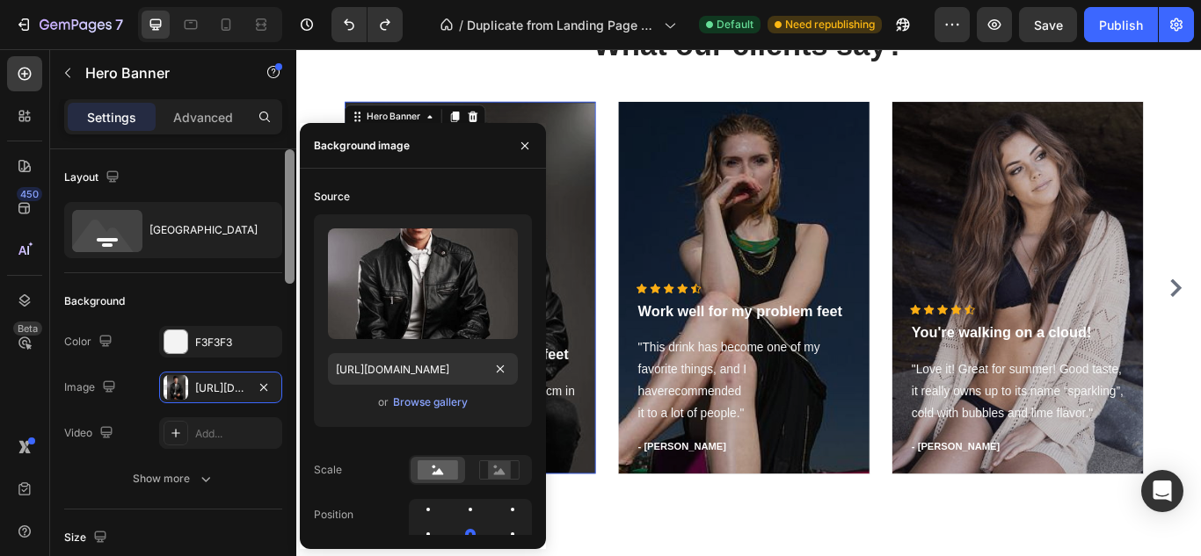
scroll to position [457, 0]
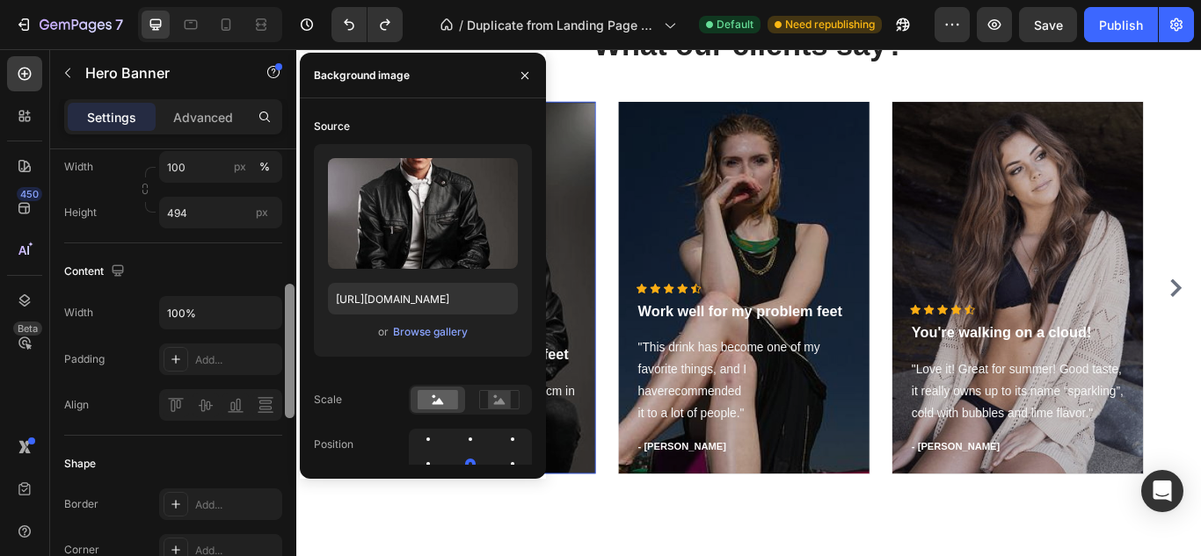
click at [284, 307] on div at bounding box center [289, 377] width 13 height 457
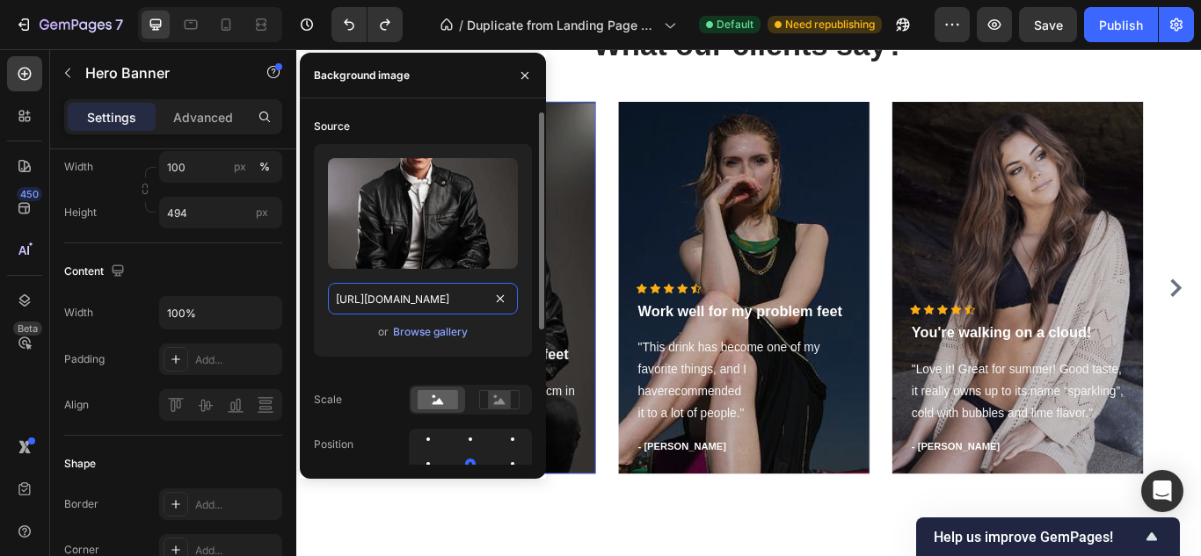
click at [350, 300] on input "[URL][DOMAIN_NAME]" at bounding box center [423, 299] width 190 height 32
paste input "[DOMAIN_NAME][URL]"
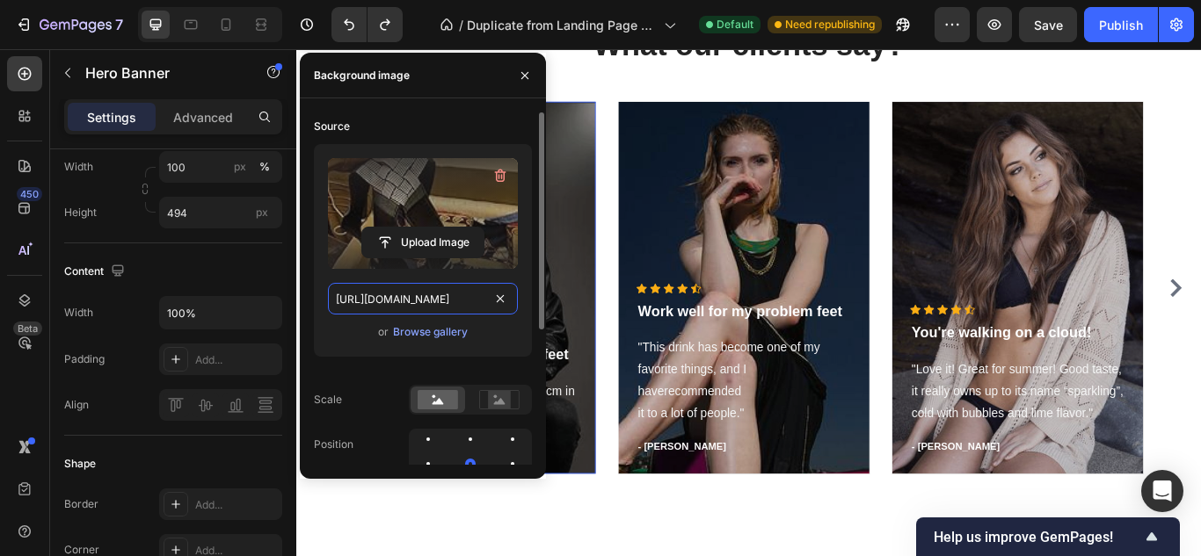
scroll to position [0, 460]
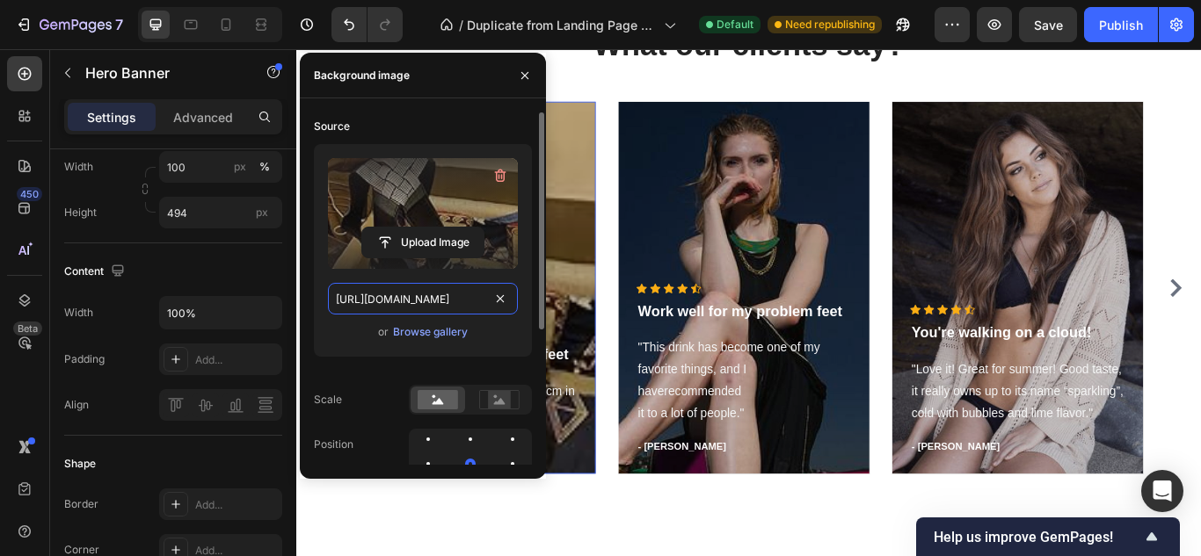
type input "[URL][DOMAIN_NAME]"
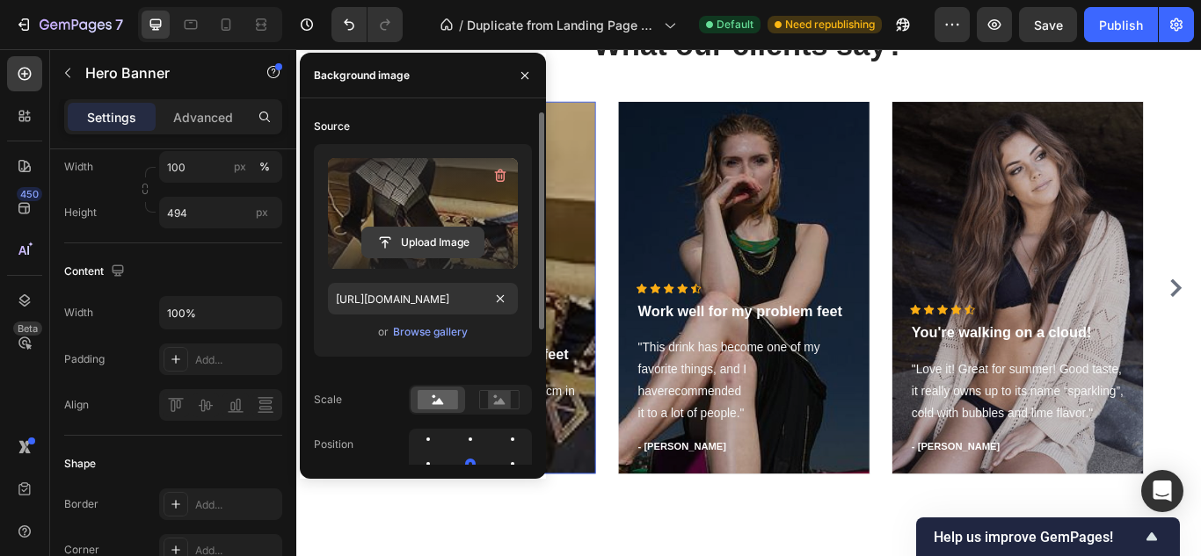
scroll to position [0, 0]
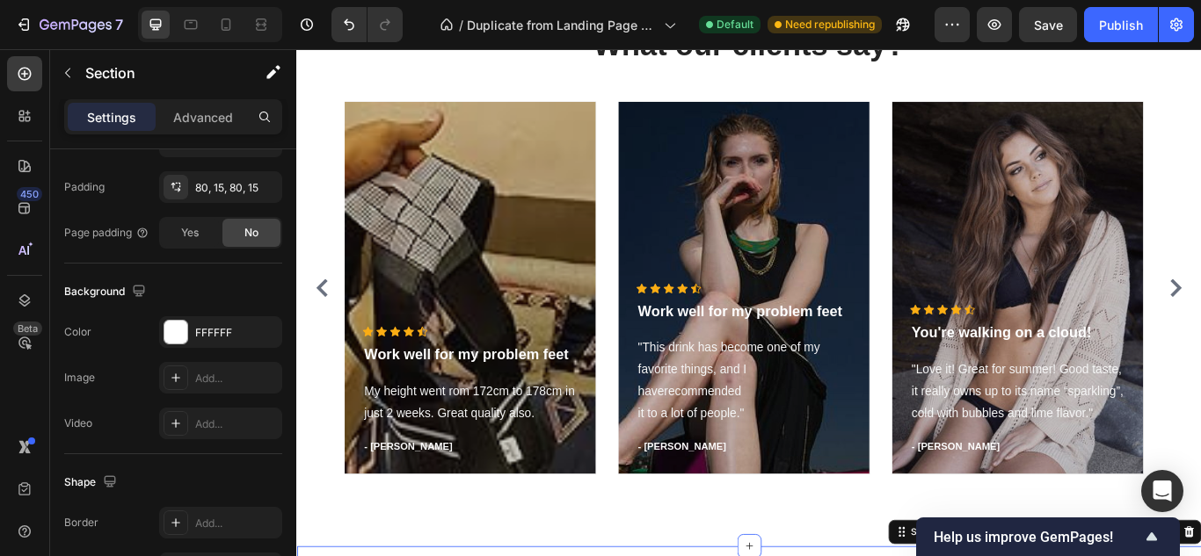
drag, startPoint x: 731, startPoint y: 287, endPoint x: 785, endPoint y: 634, distance: 351.5
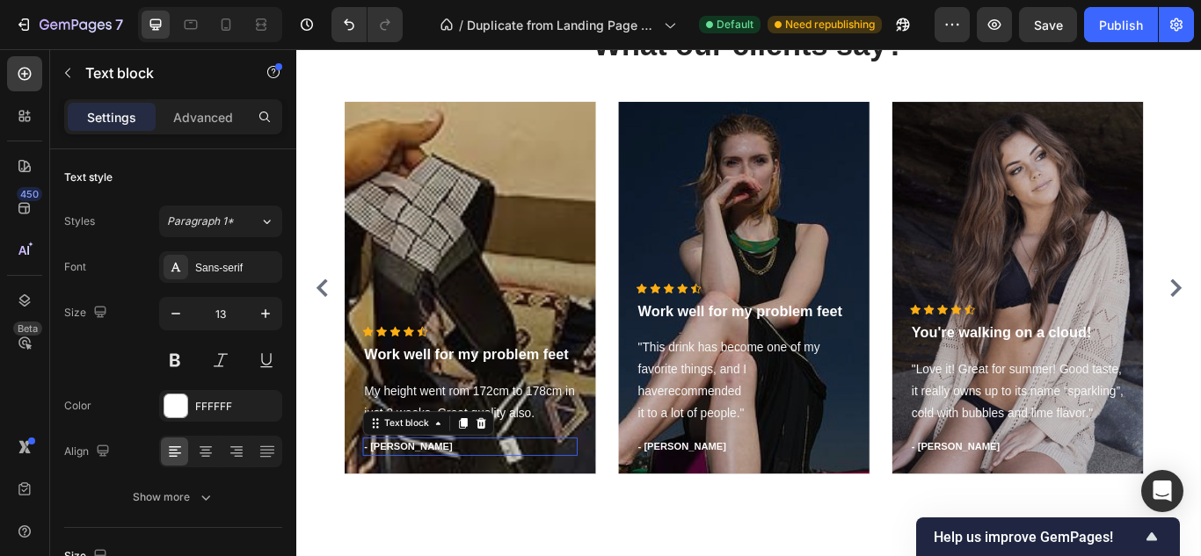
click at [429, 509] on p "- [PERSON_NAME]" at bounding box center [498, 514] width 247 height 18
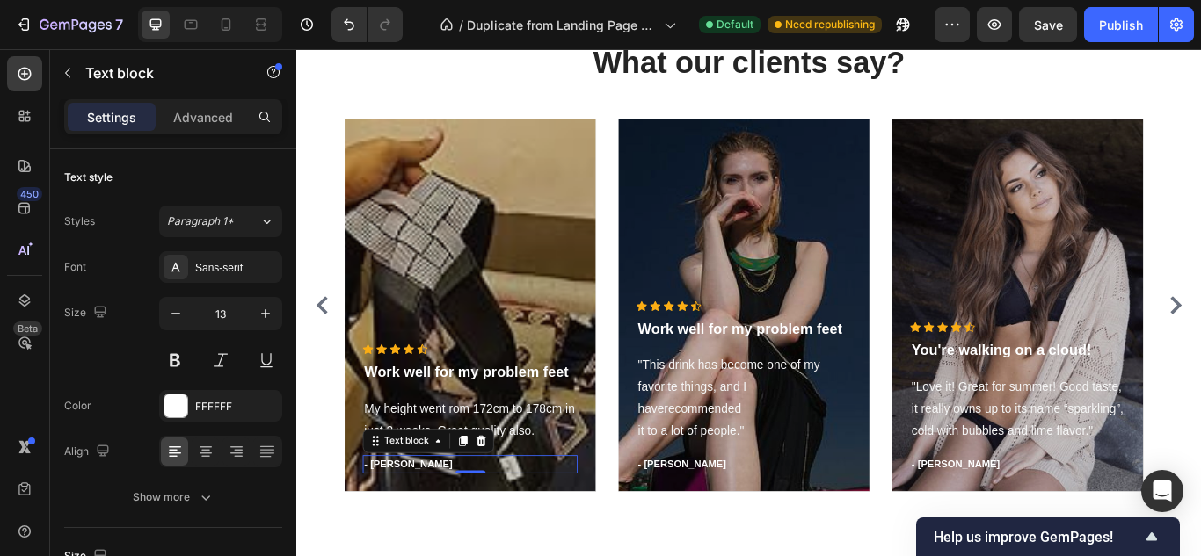
click at [429, 509] on div "Text block" at bounding box center [424, 506] width 59 height 16
click at [402, 527] on p "- [PERSON_NAME]" at bounding box center [498, 534] width 247 height 18
click at [411, 528] on p "- Shiv A." at bounding box center [498, 534] width 247 height 18
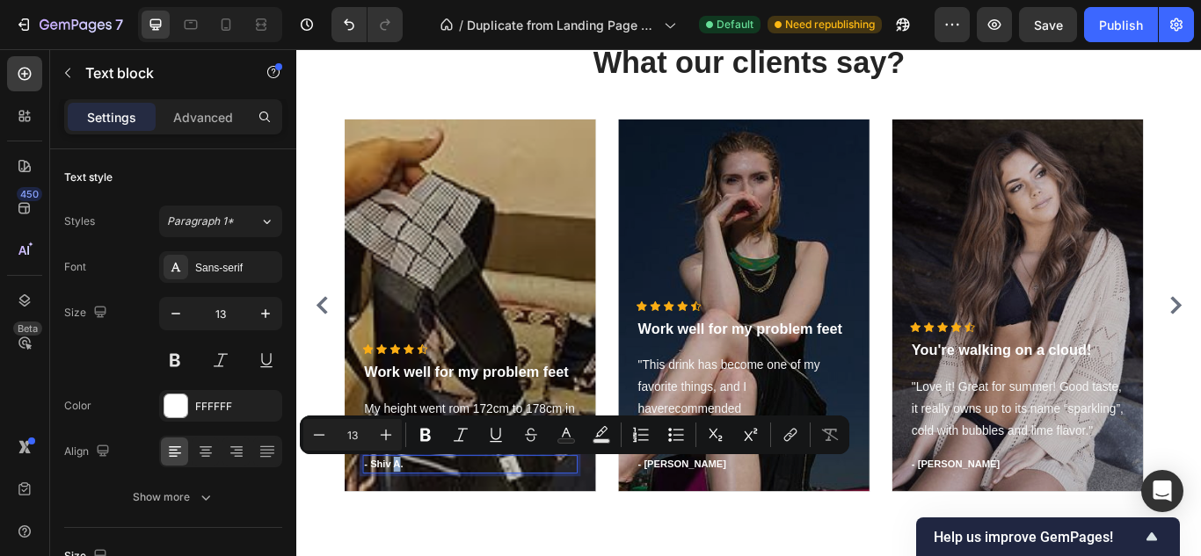
click at [411, 528] on p "- Shiv A." at bounding box center [498, 534] width 247 height 18
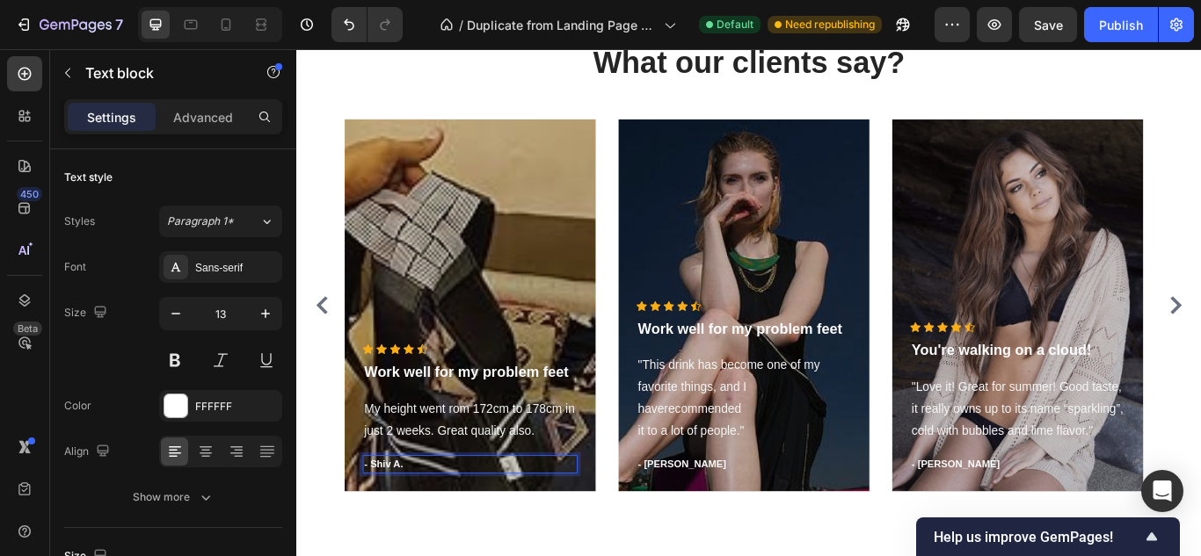
click at [411, 528] on p "- Shiv A." at bounding box center [498, 534] width 247 height 18
click at [417, 529] on p "- Shiv A." at bounding box center [498, 534] width 247 height 18
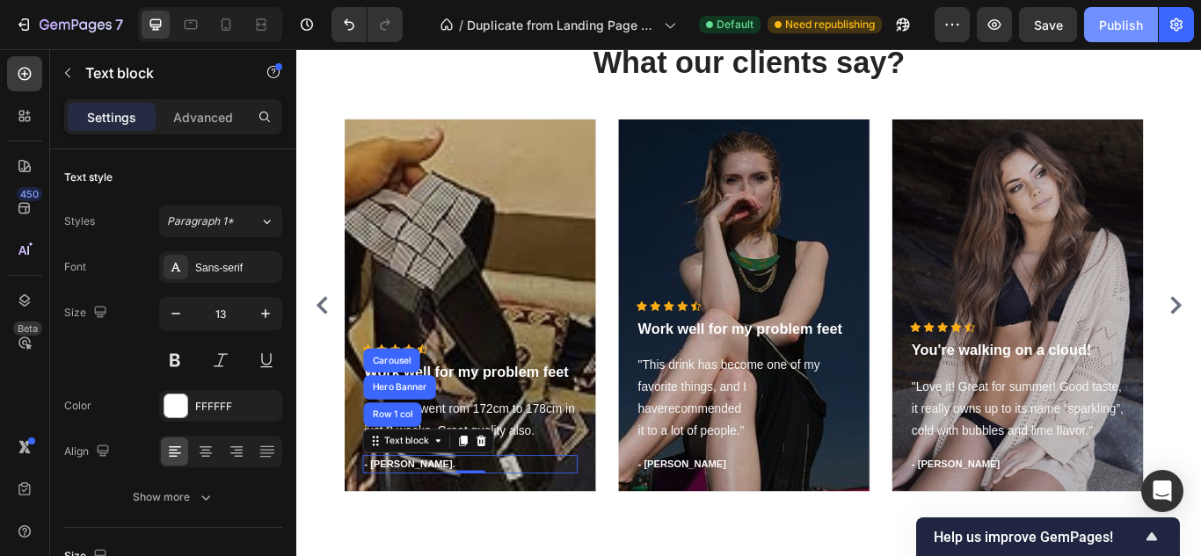
click at [1124, 20] on div "Publish" at bounding box center [1121, 25] width 44 height 18
click at [1124, 20] on icon "button" at bounding box center [1121, 25] width 18 height 18
